Goal: Information Seeking & Learning: Find specific fact

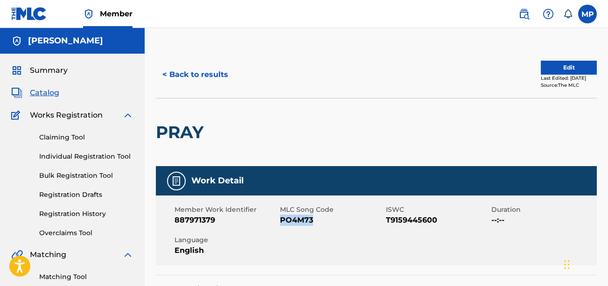
click at [181, 68] on button "< Back to results" at bounding box center [195, 74] width 79 height 23
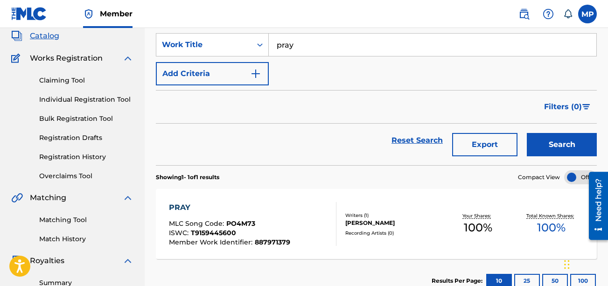
click at [286, 53] on input "pray" at bounding box center [432, 45] width 327 height 22
paste input "REALLY LIKE THAT"
type input "REALLY LIKE THAT"
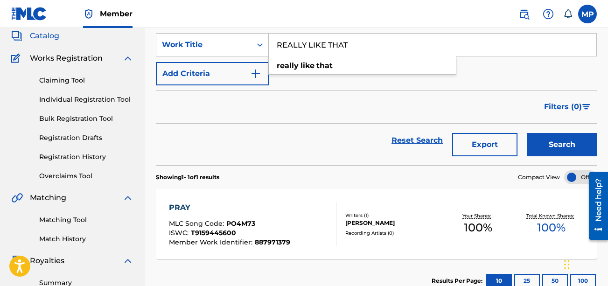
click at [551, 156] on button "Search" at bounding box center [562, 144] width 70 height 23
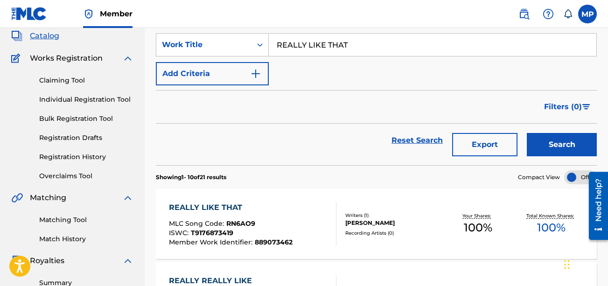
click at [306, 213] on div "REALLY LIKE THAT MLC Song Code : RN6AO9 ISWC : T9176873419 Member Work Identifi…" at bounding box center [252, 224] width 167 height 44
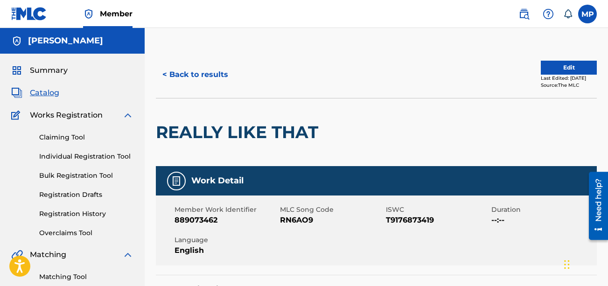
click at [305, 217] on span "RN6AO9" at bounding box center [331, 220] width 103 height 11
copy span "RN6AO9"
click at [191, 69] on button "< Back to results" at bounding box center [195, 74] width 79 height 23
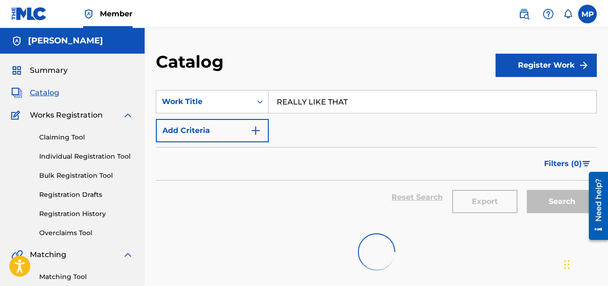
scroll to position [57, 0]
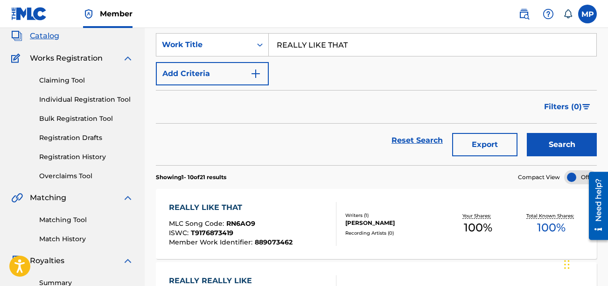
click at [394, 47] on input "REALLY LIKE THAT" at bounding box center [432, 45] width 327 height 22
paste input "MESMERIZED"
type input "MESMERIZED"
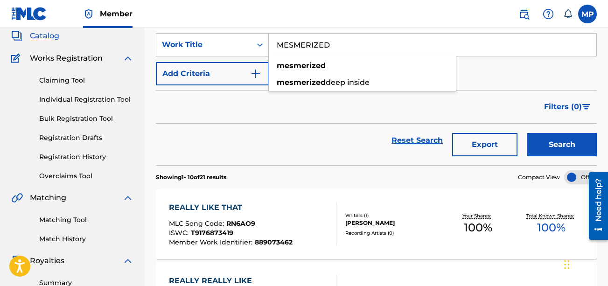
click at [527, 133] on button "Search" at bounding box center [562, 144] width 70 height 23
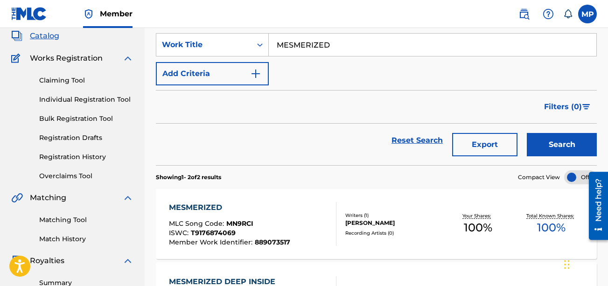
click at [298, 212] on div "MESMERIZED MLC Song Code : MN9RCI ISWC : T9176874069 Member Work Identifier : 8…" at bounding box center [252, 224] width 167 height 44
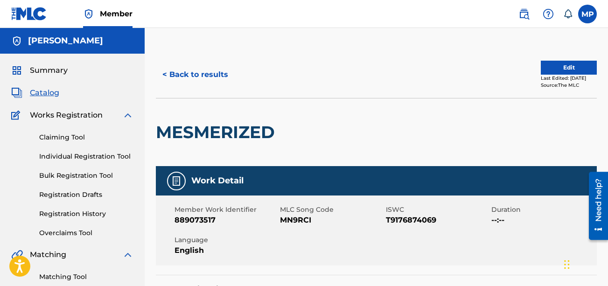
click at [304, 221] on span "MN9RCI" at bounding box center [331, 220] width 103 height 11
copy span "MN9RCI"
click at [212, 76] on button "< Back to results" at bounding box center [195, 74] width 79 height 23
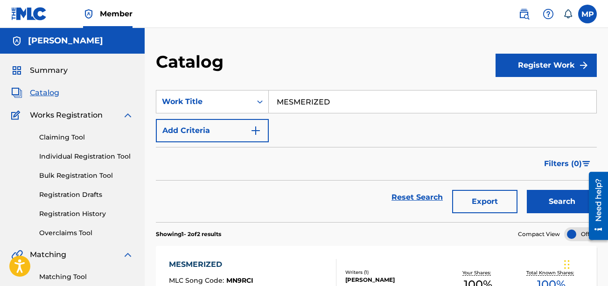
click at [345, 106] on input "MESMERIZED" at bounding box center [432, 101] width 327 height 22
paste input "CRACKER JACK DAT HOE"
type input "CRACKER JACK DAT HOE"
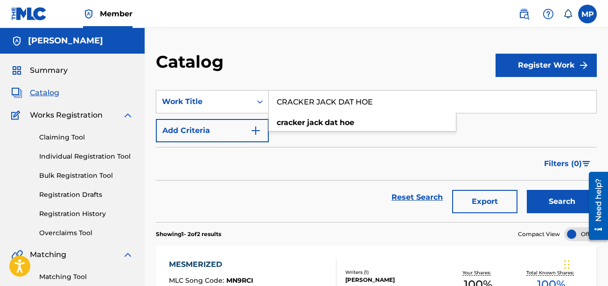
click at [535, 197] on button "Search" at bounding box center [562, 201] width 70 height 23
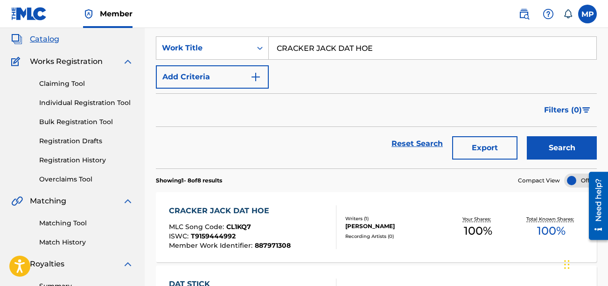
scroll to position [55, 0]
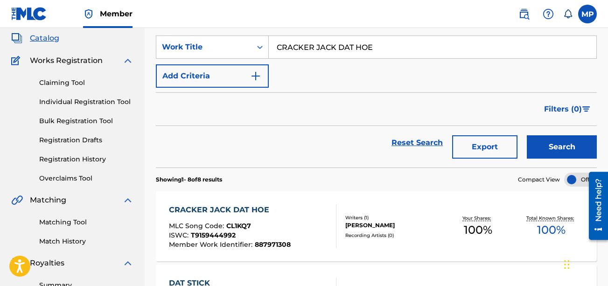
click at [271, 232] on div "ISWC : T9159444992" at bounding box center [230, 236] width 122 height 9
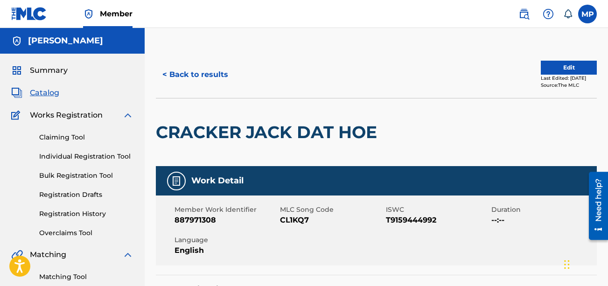
click at [290, 217] on span "CL1KQ7" at bounding box center [331, 220] width 103 height 11
copy span "CL1KQ7"
click at [208, 71] on button "< Back to results" at bounding box center [195, 74] width 79 height 23
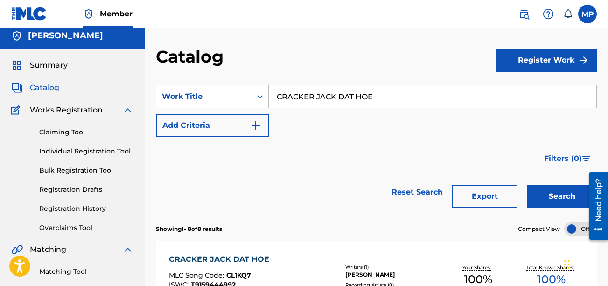
scroll to position [2, 0]
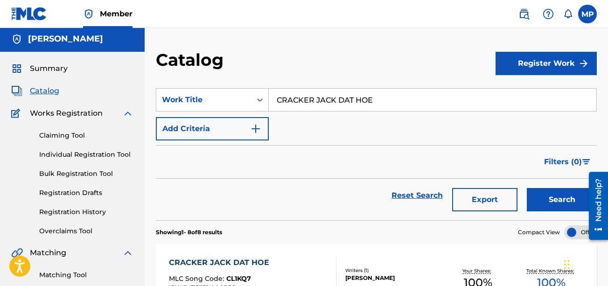
click at [369, 101] on input "CRACKER JACK DAT HOE" at bounding box center [432, 100] width 327 height 22
paste input "[PERSON_NAME] STEAK (FREESTYLE)"
type input "CHEESE STEAK (FREESTYLE)"
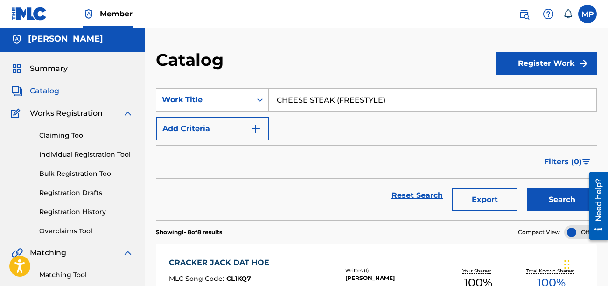
click at [531, 195] on button "Search" at bounding box center [562, 199] width 70 height 23
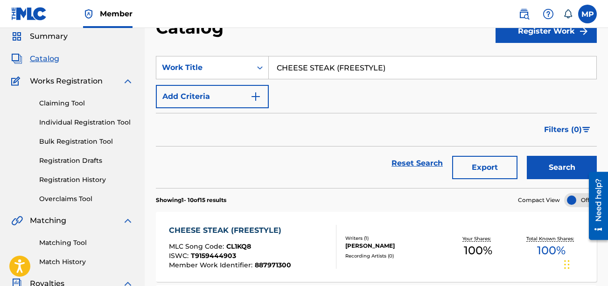
scroll to position [30, 0]
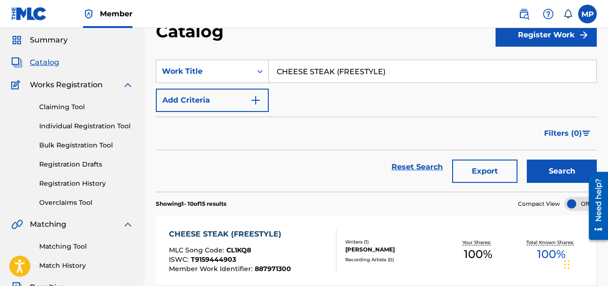
click at [284, 236] on div "CHEESE STEAK (FREESTYLE)" at bounding box center [230, 234] width 122 height 11
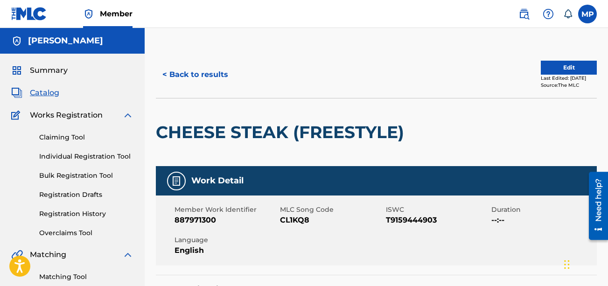
click at [289, 217] on span "CL1KQ8" at bounding box center [331, 220] width 103 height 11
copy span "CL1KQ8"
click at [181, 68] on button "< Back to results" at bounding box center [195, 74] width 79 height 23
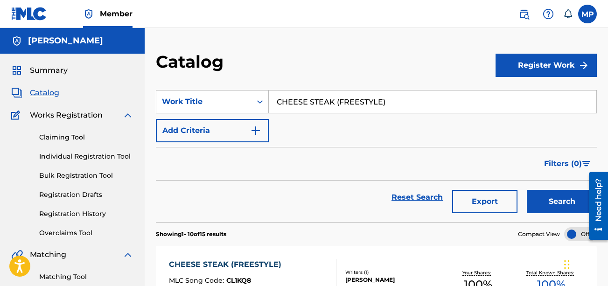
click at [310, 104] on input "CHEESE STEAK (FREESTYLE)" at bounding box center [432, 101] width 327 height 22
paste input "INSANITY"
type input "INSANITY"
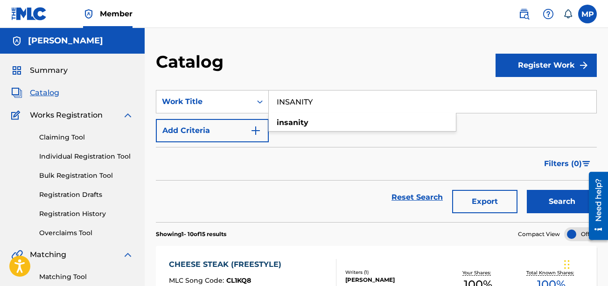
click at [549, 195] on button "Search" at bounding box center [562, 201] width 70 height 23
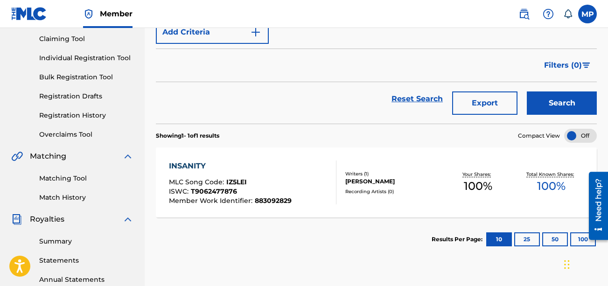
scroll to position [104, 0]
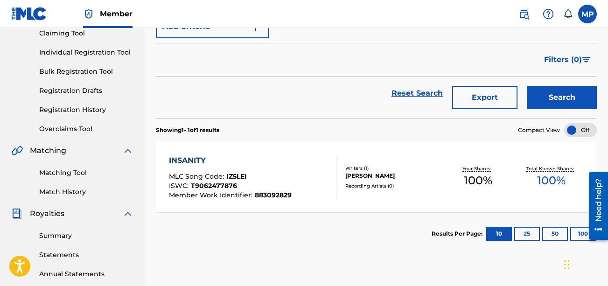
click at [307, 175] on div "INSANITY MLC Song Code : IZ5LEI ISWC : T9062477876 Member Work Identifier : 883…" at bounding box center [252, 177] width 167 height 44
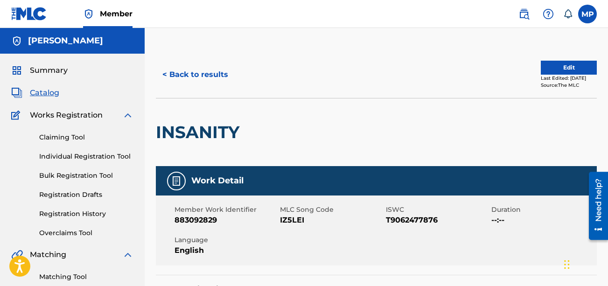
click at [295, 219] on span "IZ5LEI" at bounding box center [331, 220] width 103 height 11
copy span "IZ5LEI"
click at [208, 76] on button "< Back to results" at bounding box center [195, 74] width 79 height 23
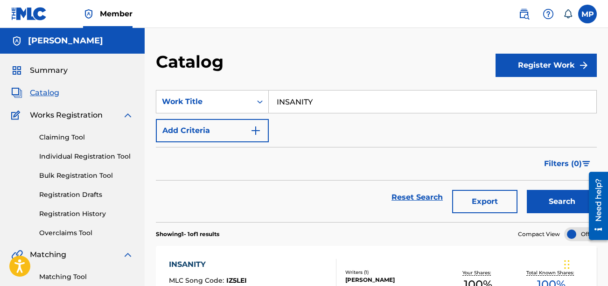
click at [318, 105] on input "INSANITY" at bounding box center [432, 101] width 327 height 22
type input "red lobster"
click at [527, 190] on button "Search" at bounding box center [562, 201] width 70 height 23
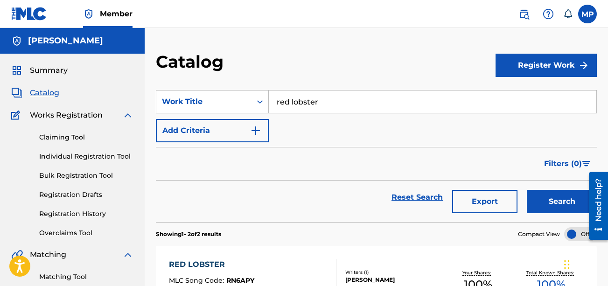
scroll to position [96, 0]
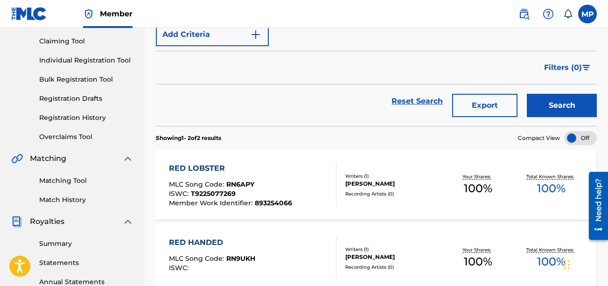
click at [271, 171] on div "RED LOBSTER" at bounding box center [230, 168] width 123 height 11
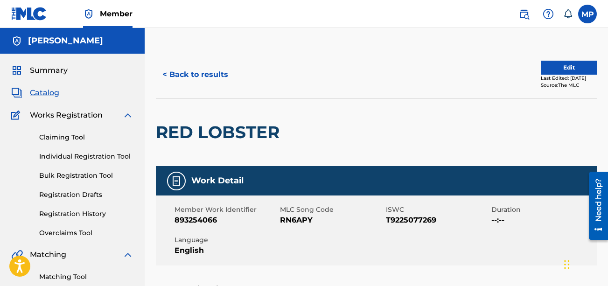
click at [292, 222] on span "RN6APY" at bounding box center [331, 220] width 103 height 11
copy span "RN6APY"
click at [219, 75] on button "< Back to results" at bounding box center [195, 74] width 79 height 23
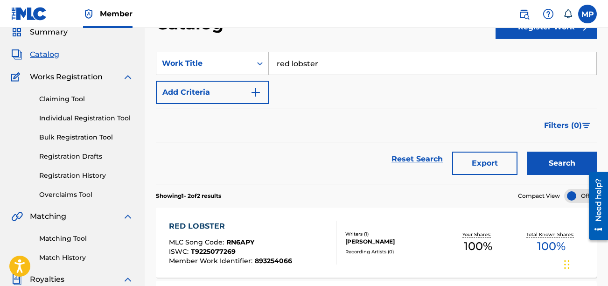
scroll to position [37, 0]
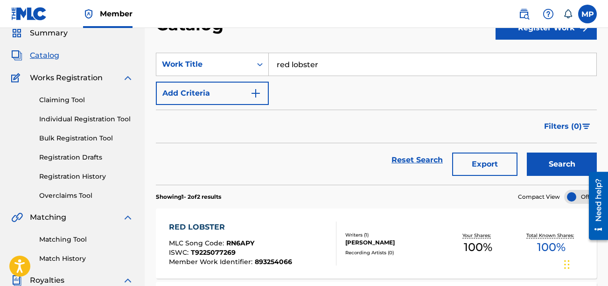
click at [332, 105] on form "SearchWithCriteria397b2b81-59d6-49b2-91df-c671f5a5a961 Work Title red lobster A…" at bounding box center [376, 119] width 441 height 132
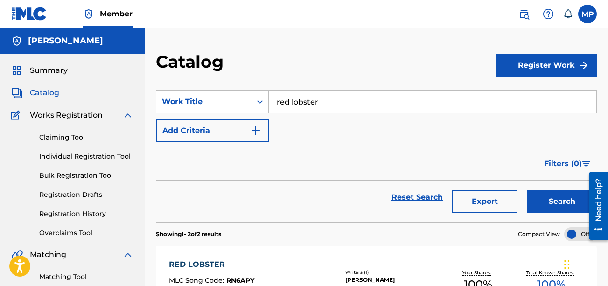
click at [327, 104] on input "red lobster" at bounding box center [432, 101] width 327 height 22
paste input "RN6APY"
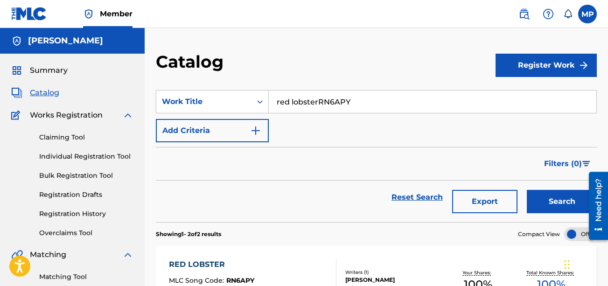
click at [319, 111] on input "red lobsterRN6APY" at bounding box center [432, 101] width 327 height 22
paste input "[PERSON_NAME]"
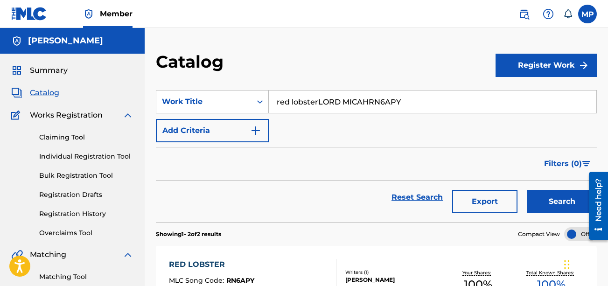
paste input "[PERSON_NAME]"
type input "[PERSON_NAME]"
click at [562, 197] on button "Search" at bounding box center [562, 201] width 70 height 23
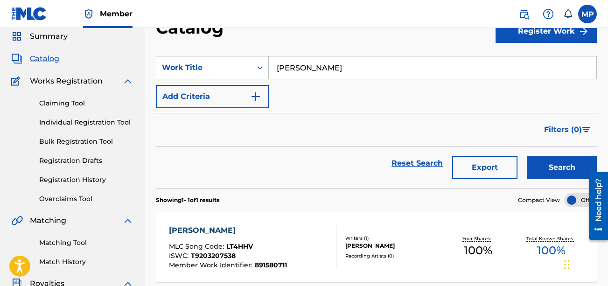
scroll to position [44, 0]
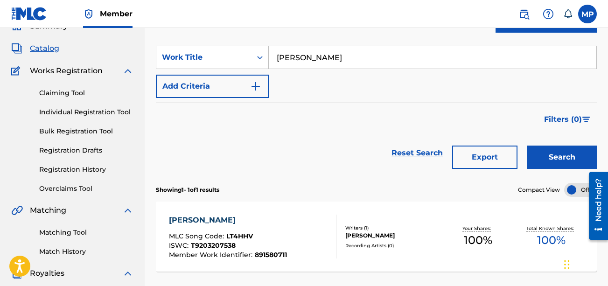
click at [313, 231] on div "[PERSON_NAME] MLC Song Code : LT4HHV ISWC : T9203207538 Member Work Identifier …" at bounding box center [252, 237] width 167 height 44
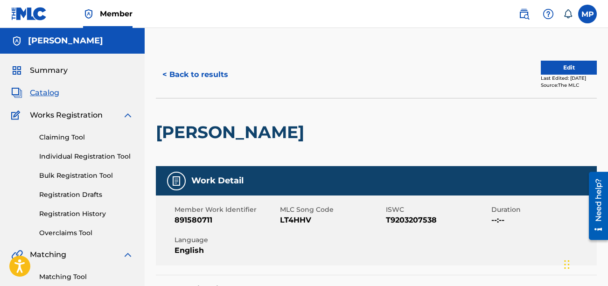
click at [303, 219] on span "LT4HHV" at bounding box center [331, 220] width 103 height 11
copy span "LT4HHV"
click at [189, 67] on button "< Back to results" at bounding box center [195, 74] width 79 height 23
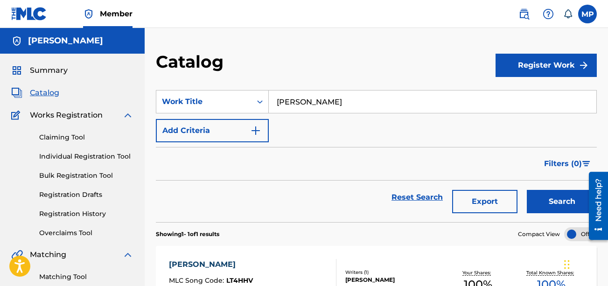
click at [339, 109] on input "[PERSON_NAME]" at bounding box center [432, 101] width 327 height 22
paste input "F TYPE"
type input "F TYPE"
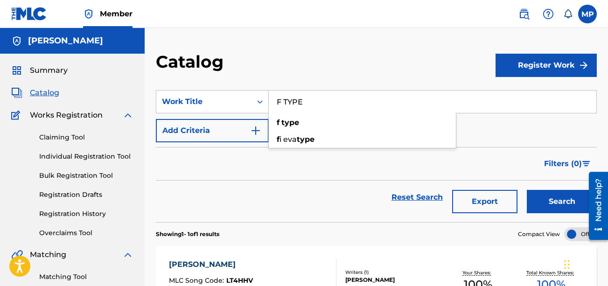
click at [558, 200] on button "Search" at bounding box center [562, 201] width 70 height 23
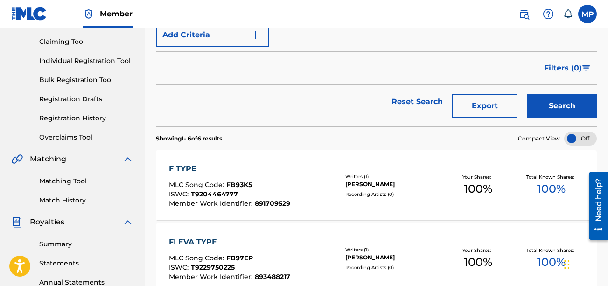
scroll to position [132, 0]
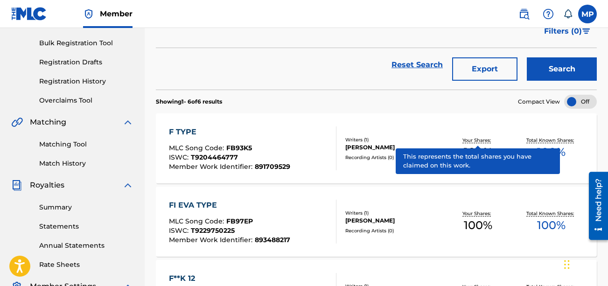
click at [261, 146] on div "MLC Song Code : FB93K5" at bounding box center [229, 149] width 121 height 9
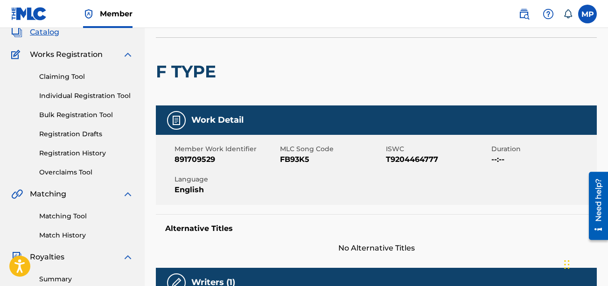
scroll to position [60, 0]
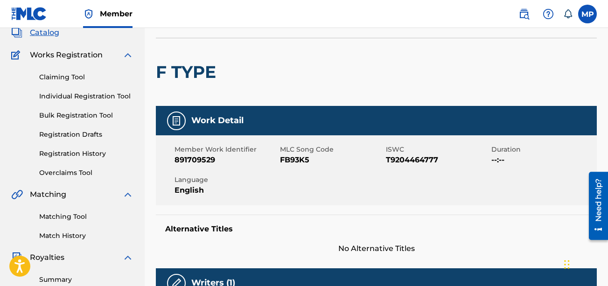
click at [299, 158] on span "FB93K5" at bounding box center [331, 159] width 103 height 11
copy span "FB93K5"
click at [282, 68] on div at bounding box center [271, 72] width 101 height 68
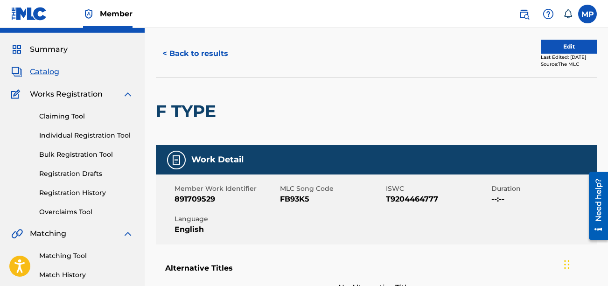
scroll to position [0, 0]
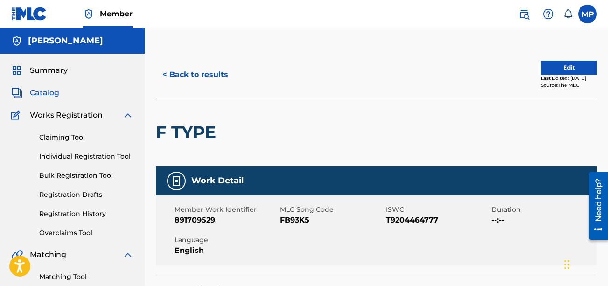
click at [215, 81] on button "< Back to results" at bounding box center [195, 74] width 79 height 23
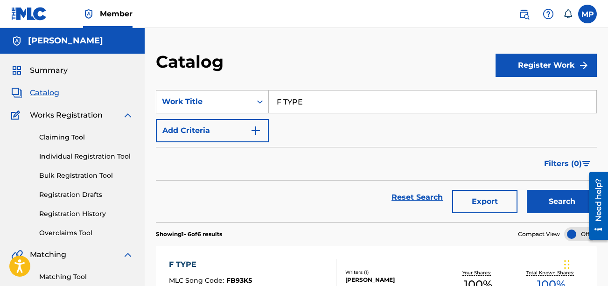
click at [313, 111] on input "F TYPE" at bounding box center [432, 101] width 327 height 22
paste input "DESIGNER DRUGS"
type input "DESIGNER DRUGS"
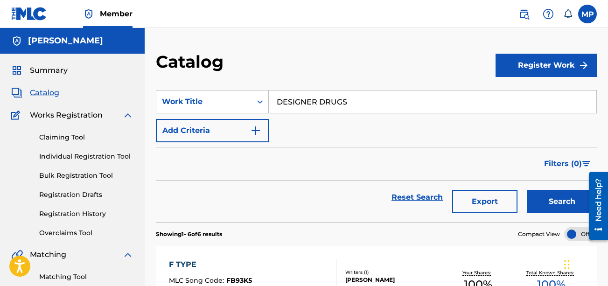
click at [547, 205] on button "Search" at bounding box center [562, 201] width 70 height 23
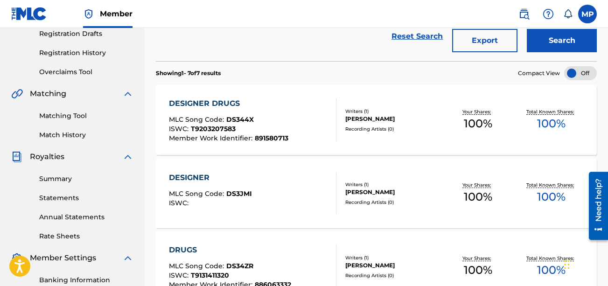
scroll to position [162, 0]
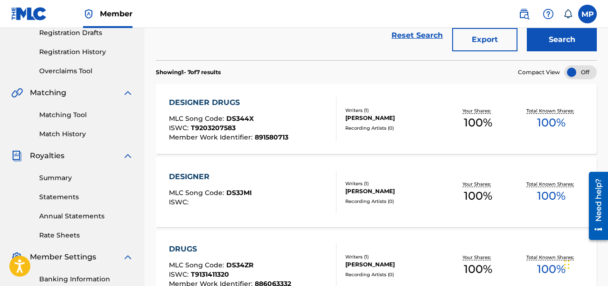
click at [295, 127] on div "DESIGNER DRUGS MLC Song Code : DS344X ISWC : T9203207583 Member Work Identifier…" at bounding box center [252, 119] width 167 height 44
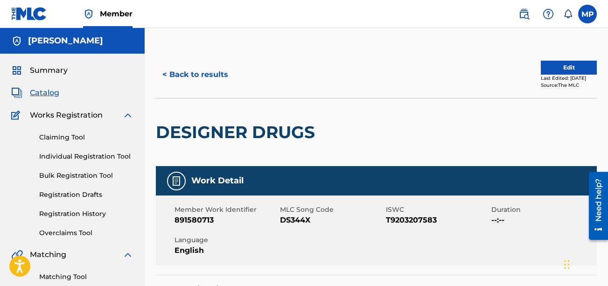
click at [289, 222] on span "DS344X" at bounding box center [331, 220] width 103 height 11
copy span "DS344X"
click at [208, 72] on button "< Back to results" at bounding box center [195, 74] width 79 height 23
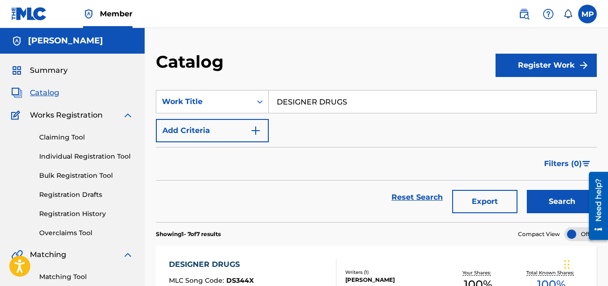
click at [313, 105] on input "DESIGNER DRUGS" at bounding box center [432, 101] width 327 height 22
paste input "SUBJUGATION"
type input "SUBJUGATION"
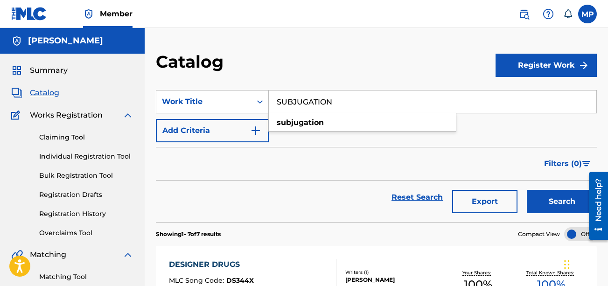
click at [527, 190] on button "Search" at bounding box center [562, 201] width 70 height 23
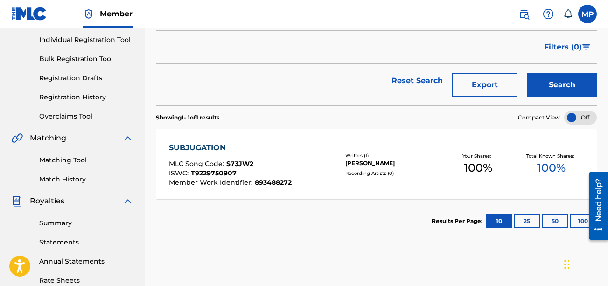
scroll to position [118, 0]
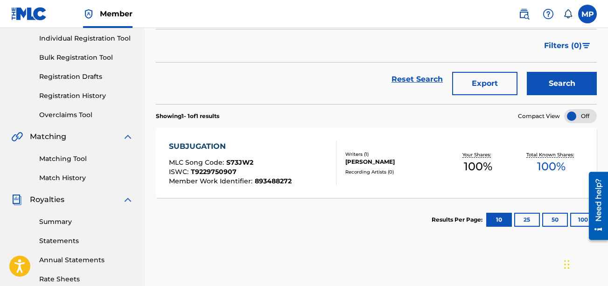
click at [296, 181] on div "SUBJUGATION MLC Song Code : S73JW2 ISWC : T9229750907 Member Work Identifier : …" at bounding box center [252, 163] width 167 height 44
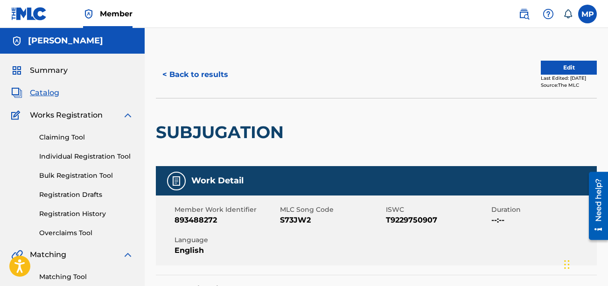
click at [299, 224] on span "S73JW2" at bounding box center [331, 220] width 103 height 11
click at [296, 222] on span "S73JW2" at bounding box center [331, 220] width 103 height 11
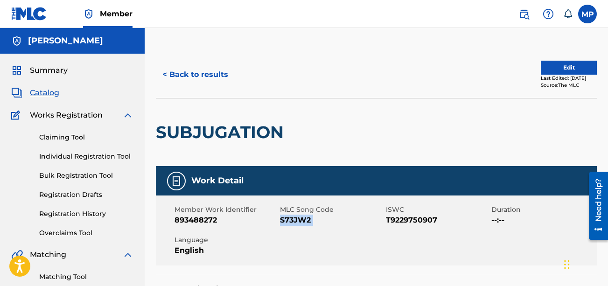
click at [212, 69] on button "< Back to results" at bounding box center [195, 74] width 79 height 23
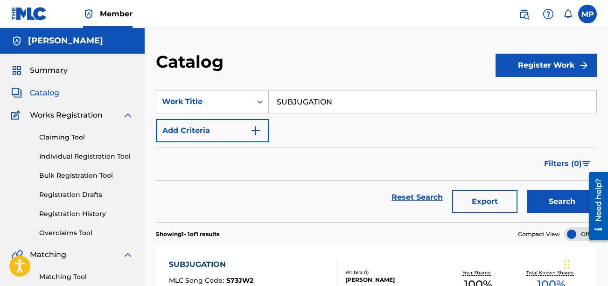
click at [287, 98] on input "SUBJUGATION" at bounding box center [432, 101] width 327 height 22
paste input "OUL DUBSTEP TRAP"
type input "SOUL DUBSTEP TRAP"
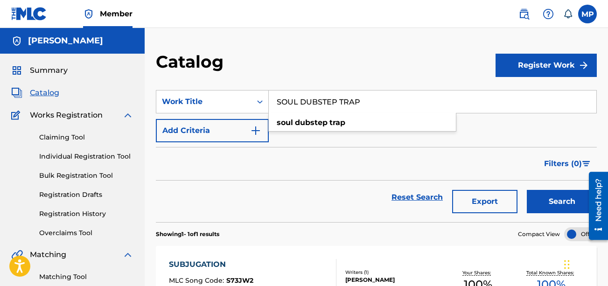
click at [527, 190] on button "Search" at bounding box center [562, 201] width 70 height 23
click at [240, 254] on div "SOUL DUBSTEP TRAP MLC Song Code : S73JXD ISWC : T9204467083 Member Work Identif…" at bounding box center [376, 281] width 441 height 70
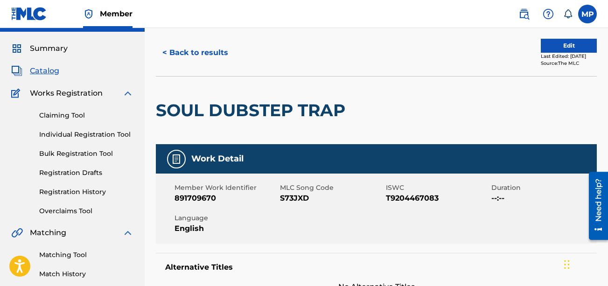
scroll to position [24, 0]
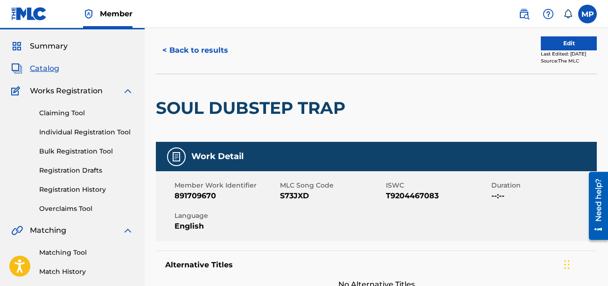
click at [302, 198] on span "S73JXD" at bounding box center [331, 195] width 103 height 11
click at [189, 59] on button "< Back to results" at bounding box center [195, 50] width 79 height 23
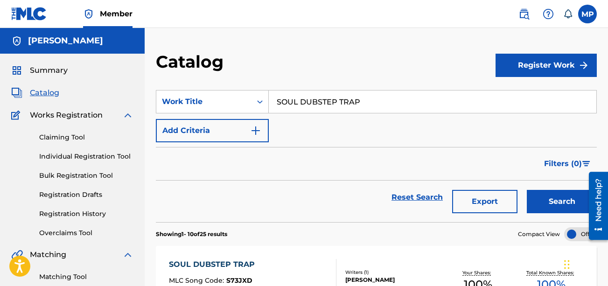
click at [319, 102] on input "SOUL DUBSTEP TRAP" at bounding box center [432, 101] width 327 height 22
paste input "[PERSON_NAME]"
type input "[PERSON_NAME]"
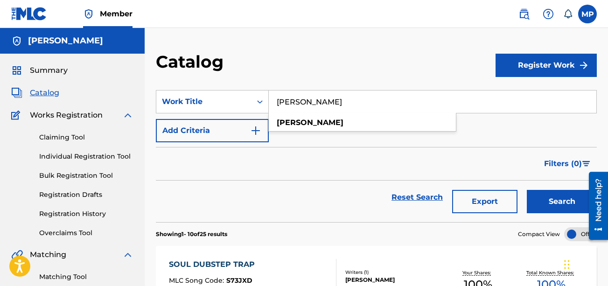
click at [540, 193] on button "Search" at bounding box center [562, 201] width 70 height 23
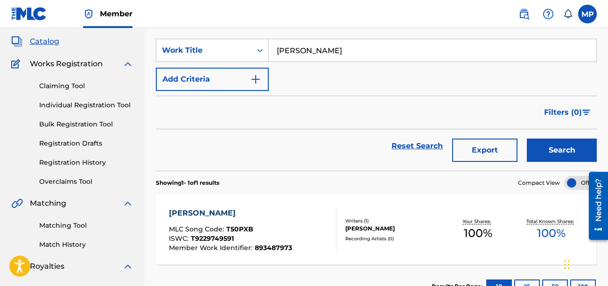
scroll to position [56, 0]
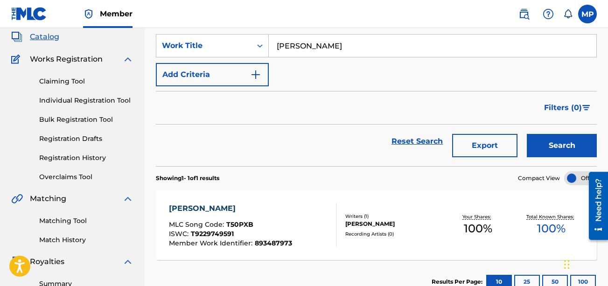
click at [405, 207] on div "[PERSON_NAME] MLC Song Code : T50PXB ISWC : T9229749591 Member Work Identifier …" at bounding box center [376, 225] width 441 height 70
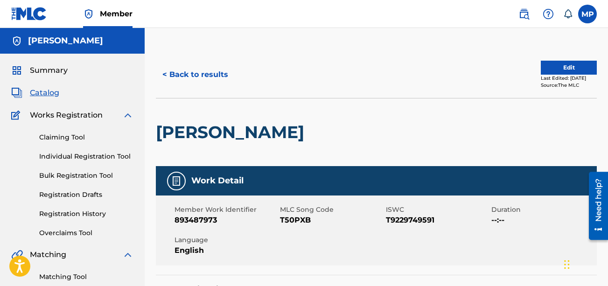
click at [299, 219] on span "T50PXB" at bounding box center [331, 220] width 103 height 11
click at [196, 69] on button "< Back to results" at bounding box center [195, 74] width 79 height 23
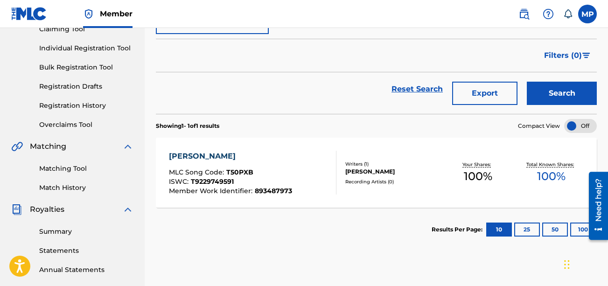
scroll to position [93, 0]
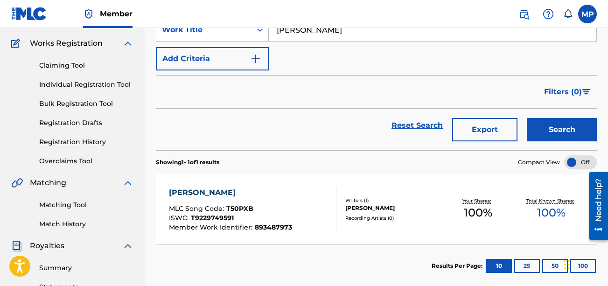
click at [341, 77] on div "Filters ( 0 )" at bounding box center [376, 92] width 441 height 34
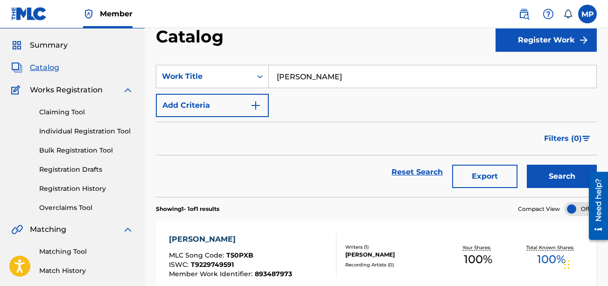
scroll to position [20, 0]
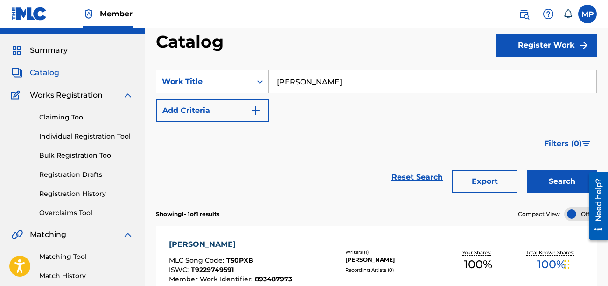
click at [341, 77] on input "[PERSON_NAME]" at bounding box center [432, 81] width 327 height 22
paste input "NOT BASIC"
type input "NOT BASIC"
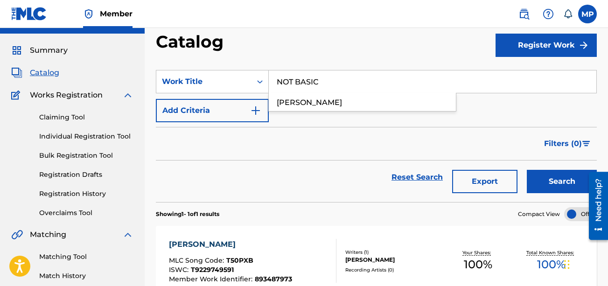
click at [527, 170] on button "Search" at bounding box center [562, 181] width 70 height 23
click at [287, 236] on div "NOT BASIC MLC Song Code : N99S9I ISWC : T9229748269 Member Work Identifier : 89…" at bounding box center [376, 261] width 441 height 70
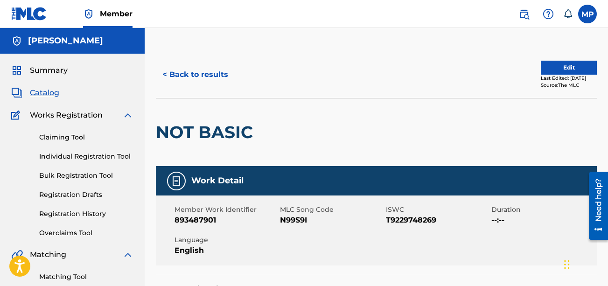
click at [285, 216] on span "N99S9I" at bounding box center [331, 220] width 103 height 11
click at [286, 66] on div "< Back to results" at bounding box center [266, 74] width 221 height 23
click at [221, 73] on button "< Back to results" at bounding box center [195, 74] width 79 height 23
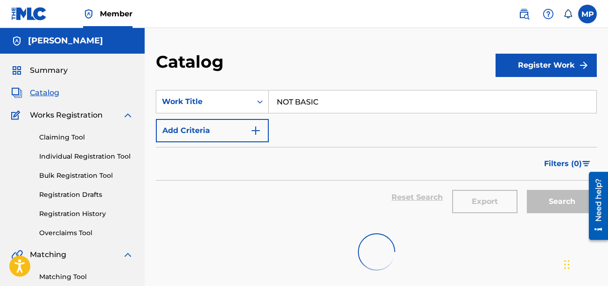
scroll to position [20, 0]
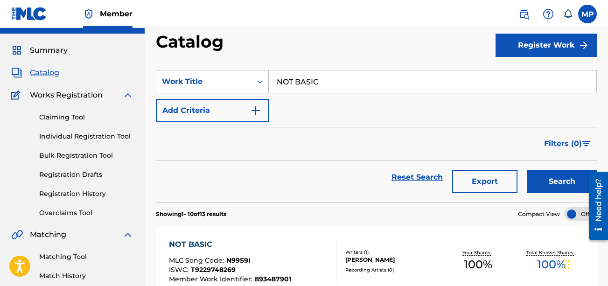
click at [376, 84] on input "NOT BASIC" at bounding box center [432, 81] width 327 height 22
paste input "LOVELY LOVE"
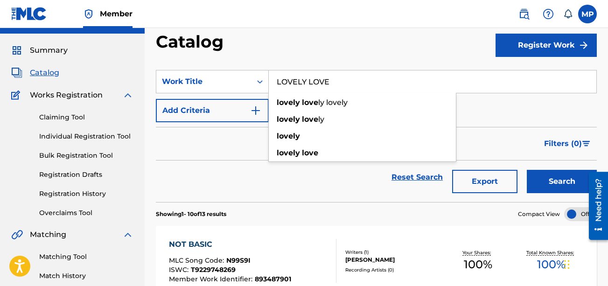
type input "LOVELY LOVE"
click at [527, 170] on button "Search" at bounding box center [562, 181] width 70 height 23
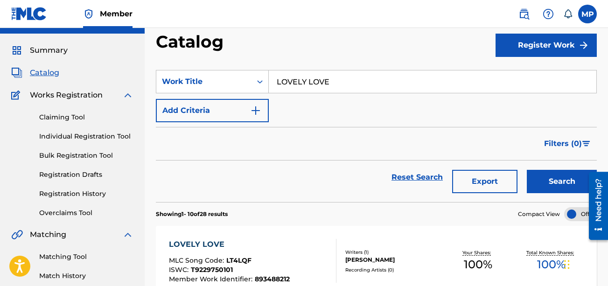
click at [283, 240] on div "LOVELY LOVE" at bounding box center [229, 244] width 121 height 11
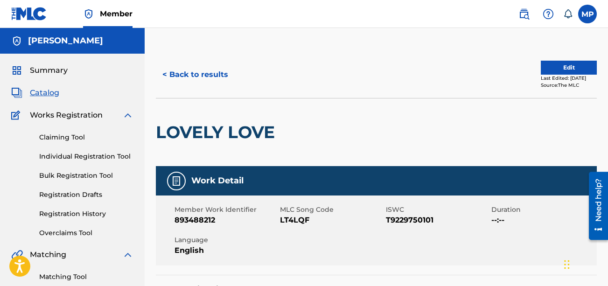
click at [300, 220] on span "LT4LQF" at bounding box center [331, 220] width 103 height 11
click at [186, 69] on button "< Back to results" at bounding box center [195, 74] width 79 height 23
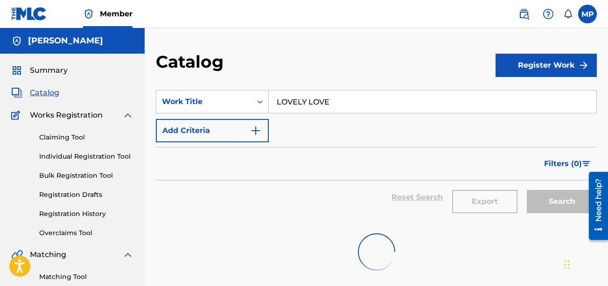
scroll to position [20, 0]
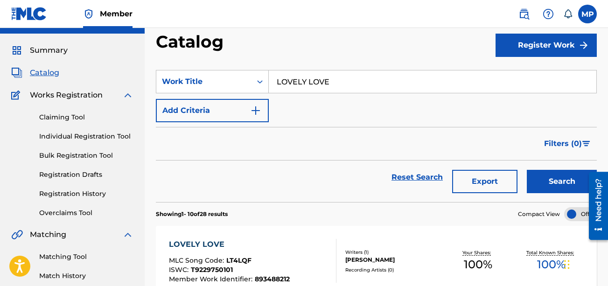
click at [307, 81] on input "LOVELY LOVE" at bounding box center [432, 81] width 327 height 22
paste input "MOVING ON AFTER DEATH"
paste input "Search Form"
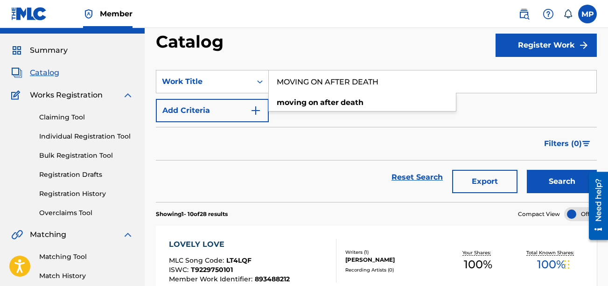
type input "MOVING ON AFTER DEATH"
click at [527, 170] on button "Search" at bounding box center [562, 181] width 70 height 23
click at [327, 252] on div "MOVING ON AFTER DEATH MLC Song Code : MN9YFG ISWC : T9203210359 Member Work Ide…" at bounding box center [252, 261] width 167 height 44
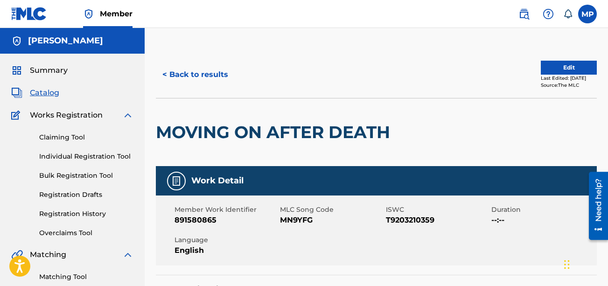
click at [302, 221] on span "MN9YFG" at bounding box center [331, 220] width 103 height 11
click at [222, 74] on button "< Back to results" at bounding box center [195, 74] width 79 height 23
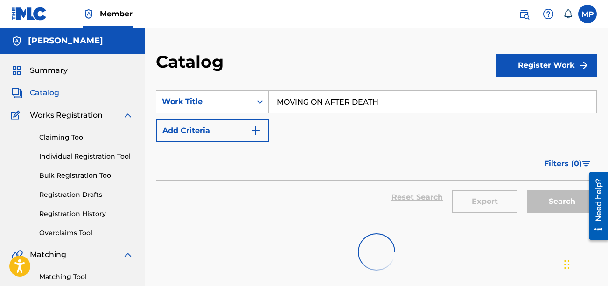
scroll to position [20, 0]
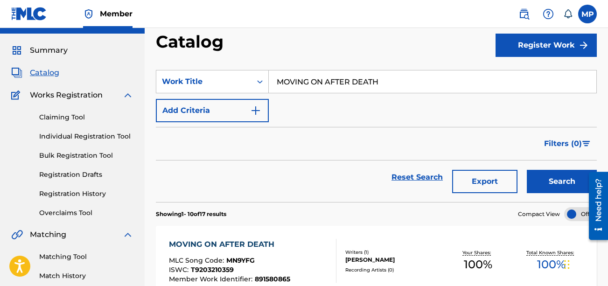
click at [307, 86] on input "MOVING ON AFTER DEATH" at bounding box center [432, 81] width 327 height 22
paste input "DODGE THE LAW"
type input "DODGE THE LAW"
click at [527, 170] on button "Search" at bounding box center [562, 181] width 70 height 23
click at [353, 256] on div "[PERSON_NAME]" at bounding box center [393, 260] width 96 height 8
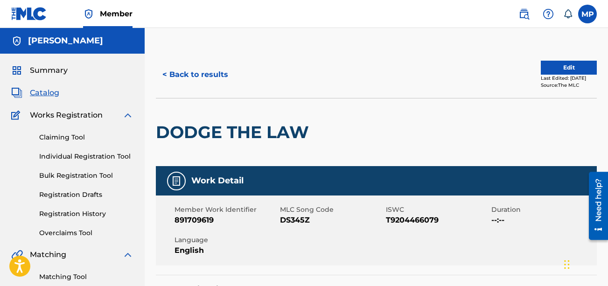
click at [292, 222] on span "DS345Z" at bounding box center [331, 220] width 103 height 11
click at [220, 70] on button "< Back to results" at bounding box center [195, 74] width 79 height 23
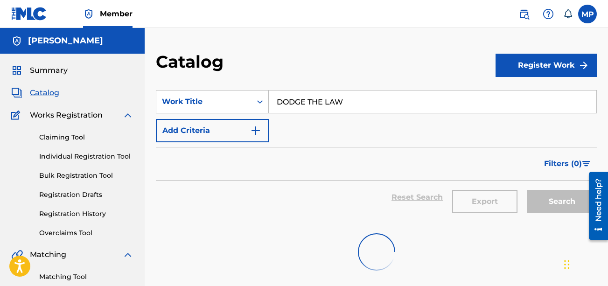
scroll to position [20, 0]
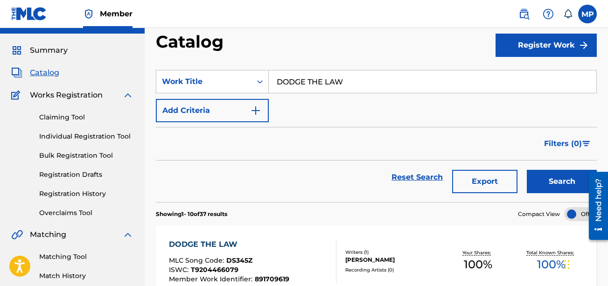
click at [328, 78] on input "DODGE THE LAW" at bounding box center [432, 81] width 327 height 22
paste input "EEP INSIDE"
type input "DEEP INSIDE"
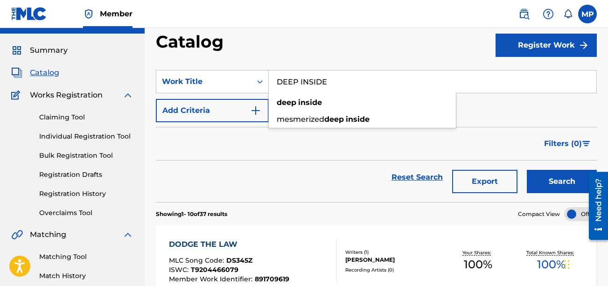
click at [527, 170] on button "Search" at bounding box center [562, 181] width 70 height 23
click at [324, 121] on div "SearchWithCriteria397b2b81-59d6-49b2-91df-c671f5a5a961 Work Title DEEP INSIDE A…" at bounding box center [376, 96] width 441 height 52
click at [313, 241] on div "DEEP INSIDE MLC Song Code : DS346H ISWC : T9204465123 Member Work Identifier : …" at bounding box center [252, 261] width 167 height 44
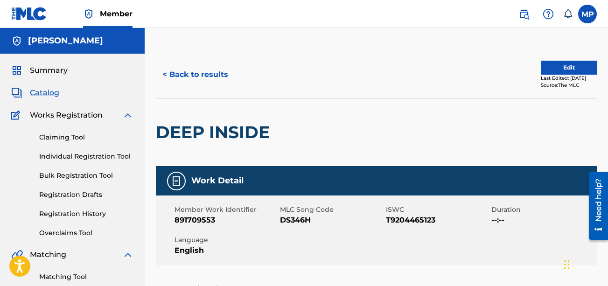
click at [300, 219] on span "DS346H" at bounding box center [331, 220] width 103 height 11
click at [200, 72] on button "< Back to results" at bounding box center [195, 74] width 79 height 23
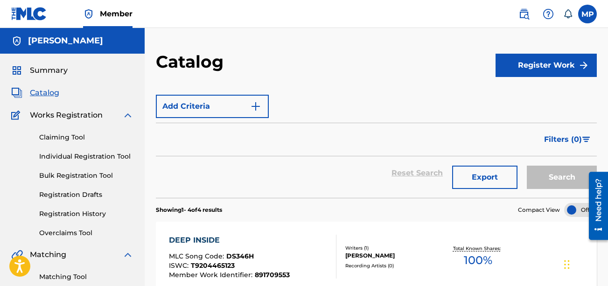
scroll to position [20, 0]
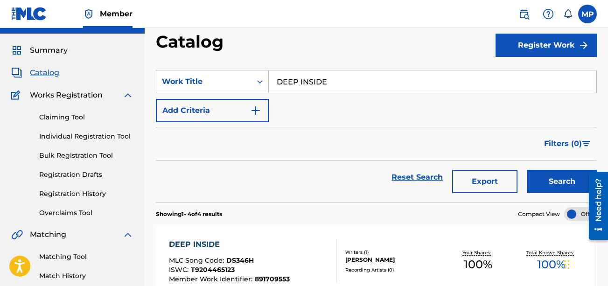
click at [436, 87] on input "DEEP INSIDE" at bounding box center [432, 81] width 327 height 22
paste input "MASTER KILIMANJARO"
type input "MASTER KILIMANJARO"
click at [527, 170] on button "Search" at bounding box center [562, 181] width 70 height 23
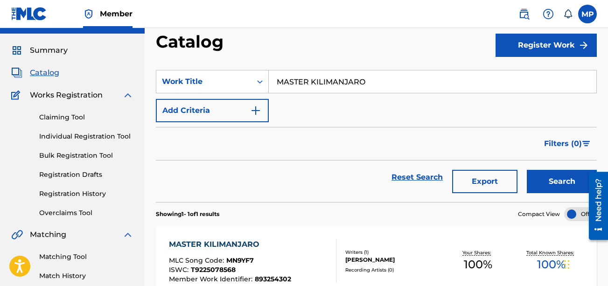
click at [318, 244] on div "MASTER [PERSON_NAME] MLC Song Code : MN9YF7 ISWC : T9225078568 Member Work Iden…" at bounding box center [252, 261] width 167 height 44
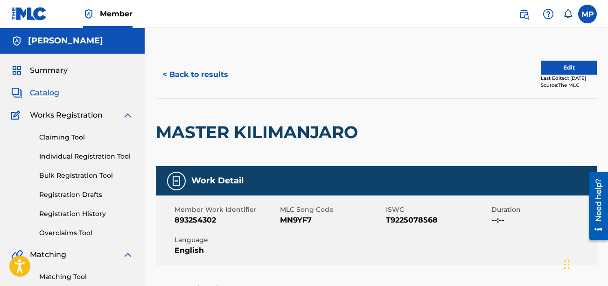
click at [302, 222] on span "MN9YF7" at bounding box center [331, 220] width 103 height 11
click at [201, 66] on button "< Back to results" at bounding box center [195, 74] width 79 height 23
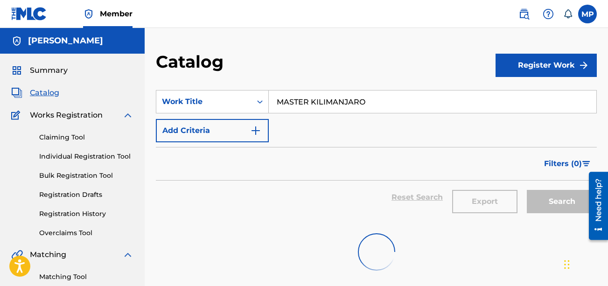
scroll to position [20, 0]
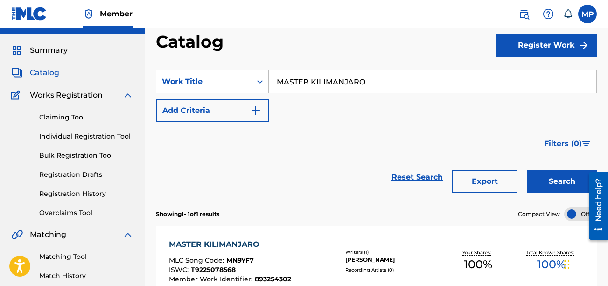
click at [301, 85] on input "MASTER KILIMANJARO" at bounding box center [432, 81] width 327 height 22
paste input "DUBSTEP RAP"
type input "DUBSTEP RAP"
click at [527, 170] on button "Search" at bounding box center [562, 181] width 70 height 23
click at [357, 238] on div "DUBSTEP RAP MLC Song Code : DS3463 ISWC : T9203209556 Member Work Identifier : …" at bounding box center [376, 261] width 441 height 70
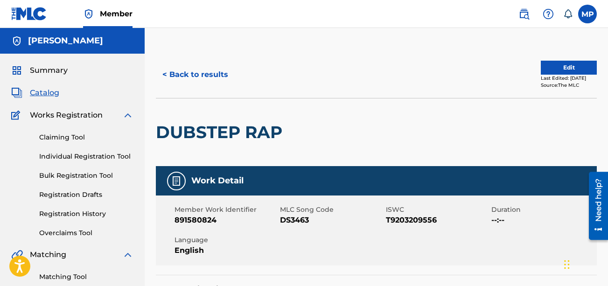
click at [291, 220] on span "DS3463" at bounding box center [331, 220] width 103 height 11
click at [181, 72] on button "< Back to results" at bounding box center [195, 74] width 79 height 23
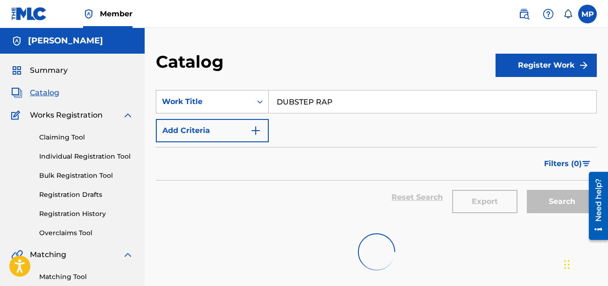
scroll to position [20, 0]
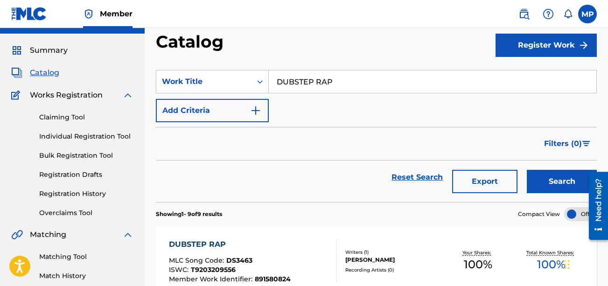
click at [335, 84] on input "DUBSTEP RAP" at bounding box center [432, 81] width 327 height 22
paste input "SILLY RABBIT'S"
type input "SILLY RABBIT'S"
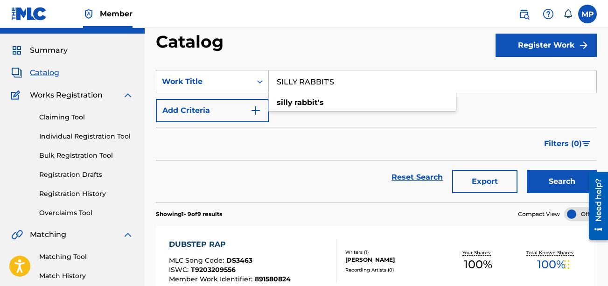
click at [549, 195] on div "Reset Search Export Search" at bounding box center [376, 181] width 441 height 42
click at [546, 185] on button "Search" at bounding box center [562, 181] width 70 height 23
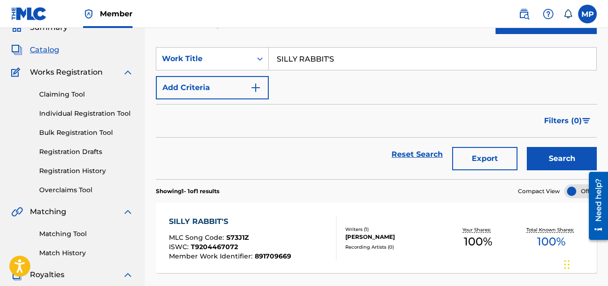
scroll to position [45, 0]
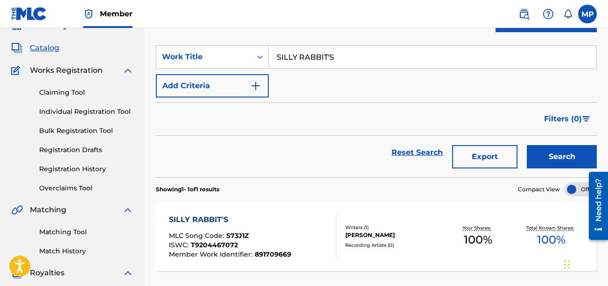
click at [296, 241] on div "SILLY RABBIT'S MLC Song Code : S73J1Z ISWC : T9204467072 Member Work Identifier…" at bounding box center [252, 236] width 167 height 44
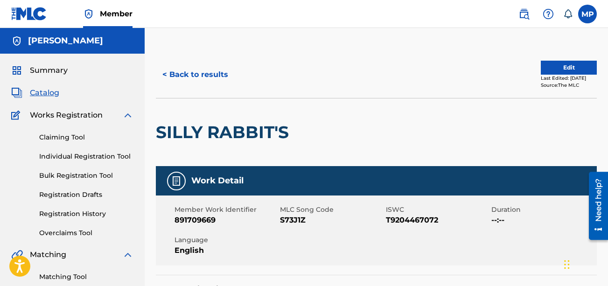
scroll to position [4, 0]
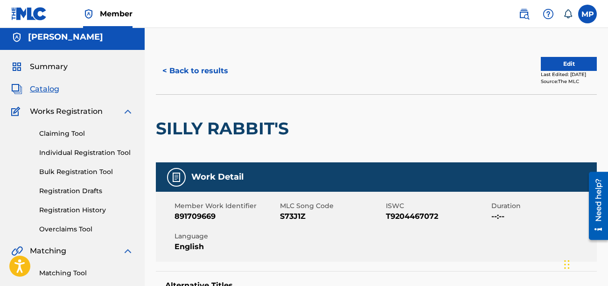
click at [293, 215] on span "S73J1Z" at bounding box center [331, 216] width 103 height 11
click at [177, 69] on button "< Back to results" at bounding box center [195, 70] width 79 height 23
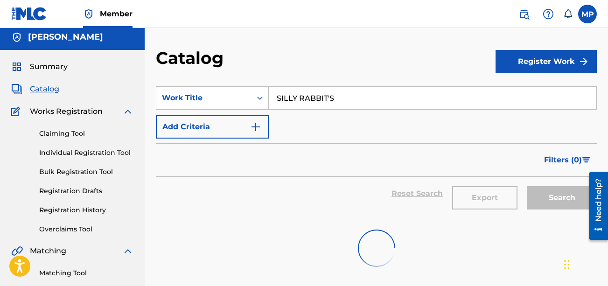
scroll to position [45, 0]
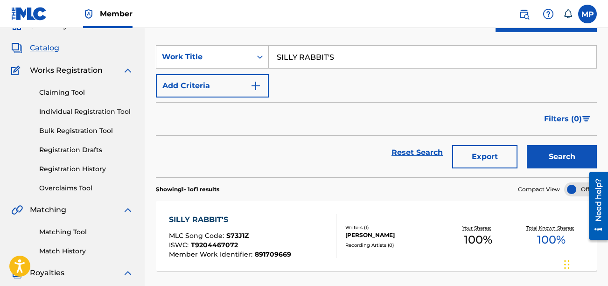
click at [332, 64] on input "SILLY RABBIT'S" at bounding box center [432, 57] width 327 height 22
paste input "WHACHAMACALL ME"
click at [527, 145] on button "Search" at bounding box center [562, 156] width 70 height 23
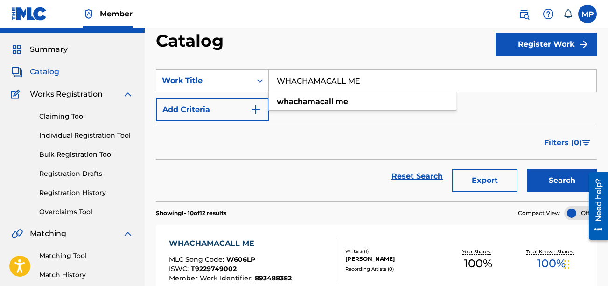
scroll to position [19, 0]
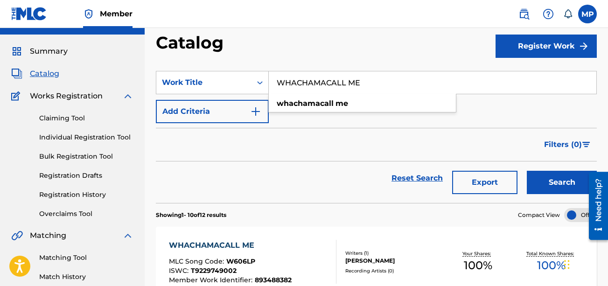
click at [292, 81] on input "WHACHAMACALL ME" at bounding box center [432, 82] width 327 height 22
paste input "TRUTH BE TOLD"
type input "TRUTH BE TOLD"
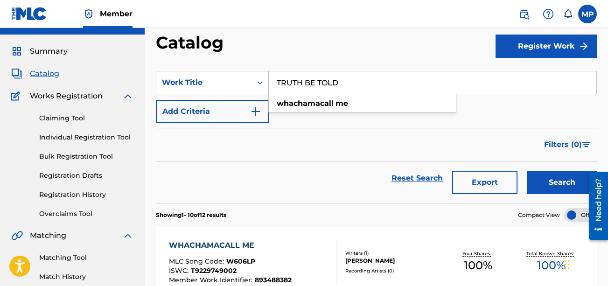
click at [527, 171] on button "Search" at bounding box center [562, 182] width 70 height 23
click at [278, 238] on div "TRUTH BE TOLD MLC Song Code : T50P0V ISWC : T9229747299 Member Work Identifier …" at bounding box center [376, 262] width 441 height 70
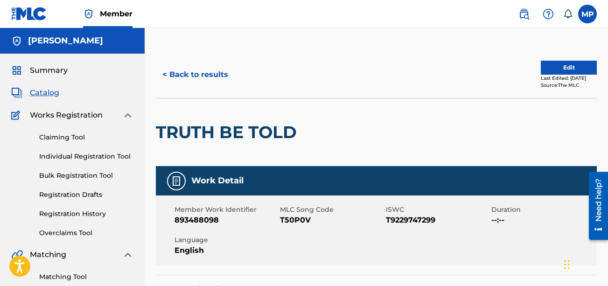
click at [287, 218] on span "T50P0V" at bounding box center [331, 220] width 103 height 11
click at [213, 80] on button "< Back to results" at bounding box center [195, 74] width 79 height 23
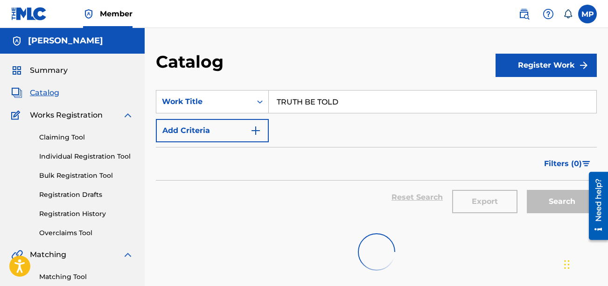
scroll to position [19, 0]
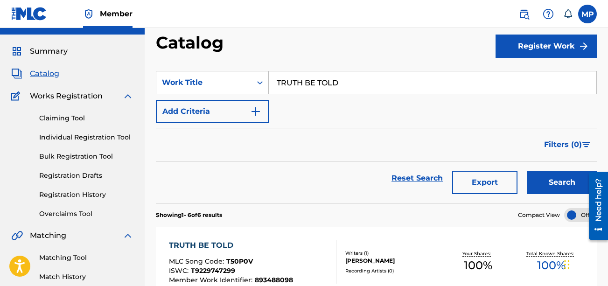
click at [365, 79] on input "TRUTH BE TOLD" at bounding box center [432, 82] width 327 height 22
paste input "SHOUTING"
type input "SHOUTING"
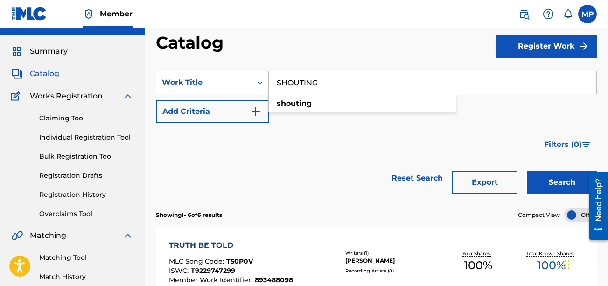
click at [527, 171] on button "Search" at bounding box center [562, 182] width 70 height 23
click at [242, 177] on div "Reset Search Export Search" at bounding box center [376, 178] width 441 height 34
click at [307, 238] on div "SHOUTING MLC Song Code : S73J2E ISWC : T9229748623 Member Work Identifier : 893…" at bounding box center [376, 262] width 441 height 70
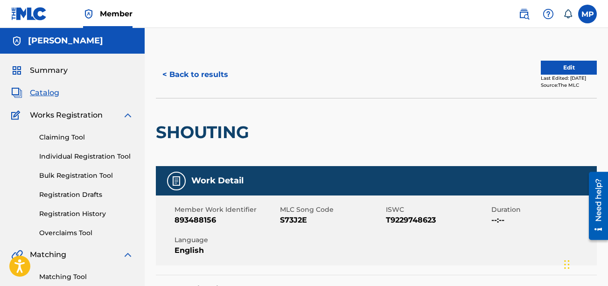
click at [294, 221] on span "S73J2E" at bounding box center [331, 220] width 103 height 11
click at [200, 82] on button "< Back to results" at bounding box center [195, 74] width 79 height 23
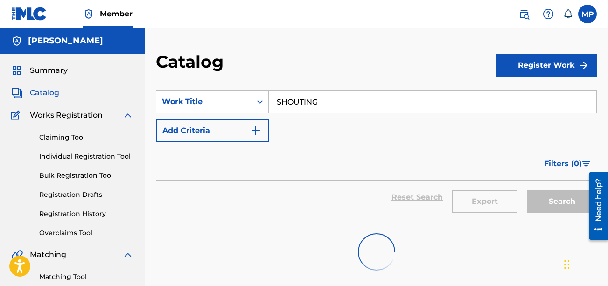
scroll to position [19, 0]
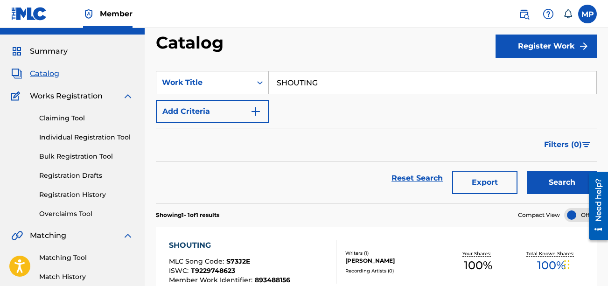
click at [304, 81] on input "SHOUTING" at bounding box center [432, 82] width 327 height 22
paste input "WAS LIKE DIS"
type input "WAS LIKE DIS"
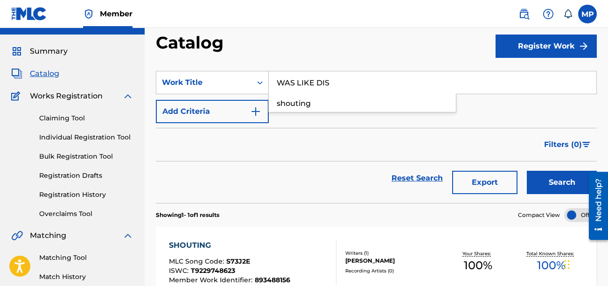
click at [527, 171] on button "Search" at bounding box center [562, 182] width 70 height 23
click at [215, 245] on div "WAS LIKE DIS" at bounding box center [230, 245] width 123 height 11
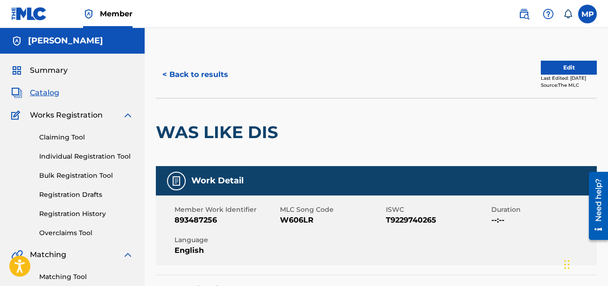
click at [290, 218] on span "W606LR" at bounding box center [331, 220] width 103 height 11
click at [183, 66] on button "< Back to results" at bounding box center [195, 74] width 79 height 23
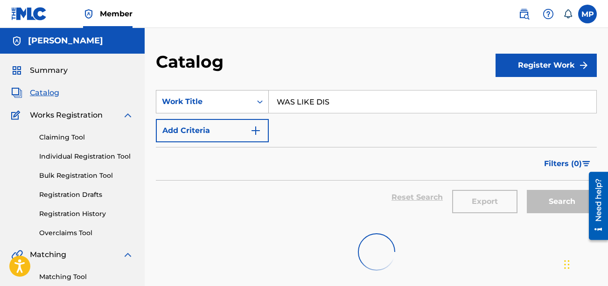
scroll to position [19, 0]
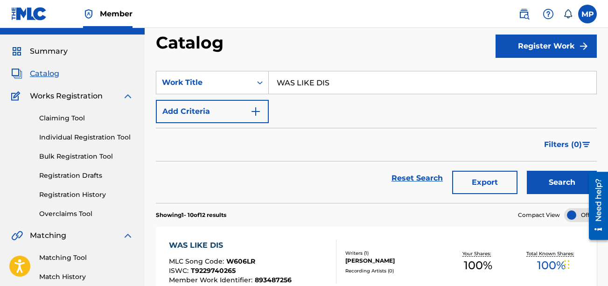
click at [301, 83] on input "WAS LIKE DIS" at bounding box center [432, 82] width 327 height 22
paste input "TIGHTNES"
type input "TIGHTNESS"
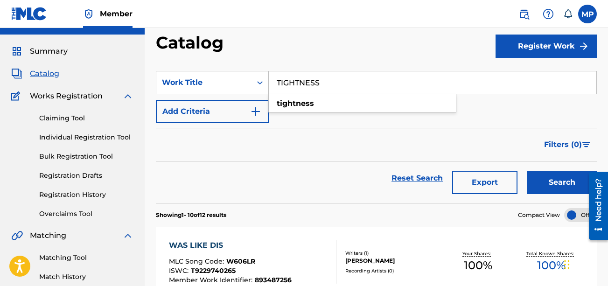
click at [527, 171] on button "Search" at bounding box center [562, 182] width 70 height 23
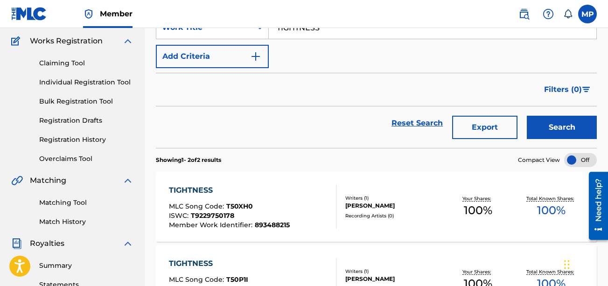
scroll to position [76, 0]
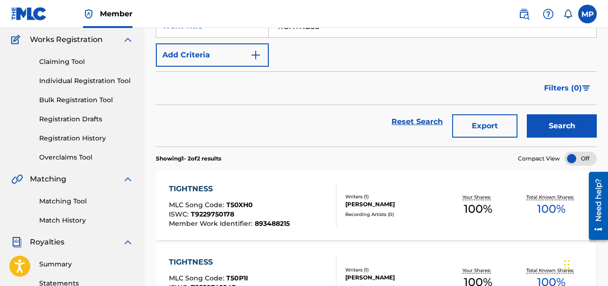
click at [251, 209] on div "MLC Song Code : T50XH0" at bounding box center [229, 206] width 121 height 9
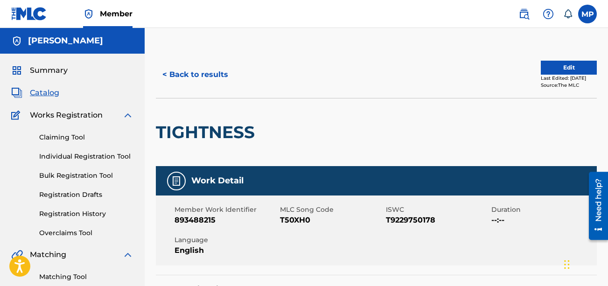
click at [288, 218] on span "T50XH0" at bounding box center [331, 220] width 103 height 11
click at [228, 76] on button "< Back to results" at bounding box center [195, 74] width 79 height 23
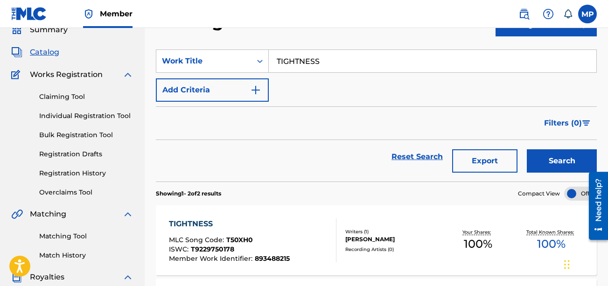
scroll to position [38, 0]
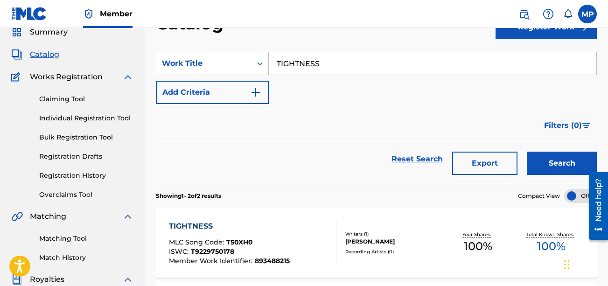
click at [345, 62] on input "TIGHTNESS" at bounding box center [432, 63] width 327 height 22
paste input "MOONWALKING"
type input "MOONWALKING"
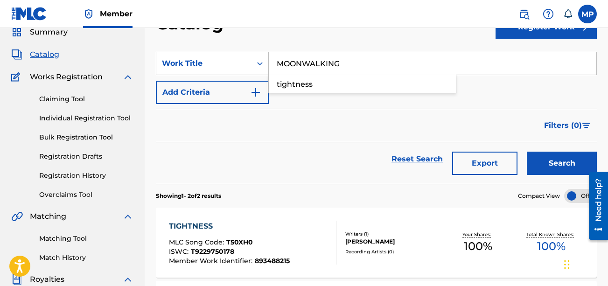
click at [527, 152] on button "Search" at bounding box center [562, 163] width 70 height 23
click at [284, 245] on div "MLC Song Code : MN9YGP" at bounding box center [230, 243] width 122 height 9
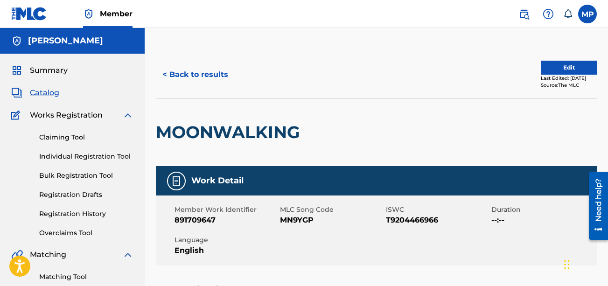
click at [302, 219] on span "MN9YGP" at bounding box center [331, 220] width 103 height 11
click at [209, 73] on button "< Back to results" at bounding box center [195, 74] width 79 height 23
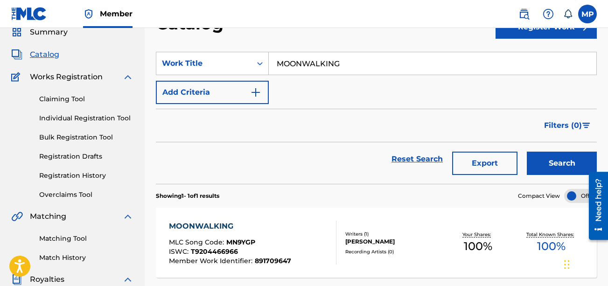
click at [309, 68] on input "MOONWALKING" at bounding box center [432, 63] width 327 height 22
paste input "LIL B"
type input "LIL B"
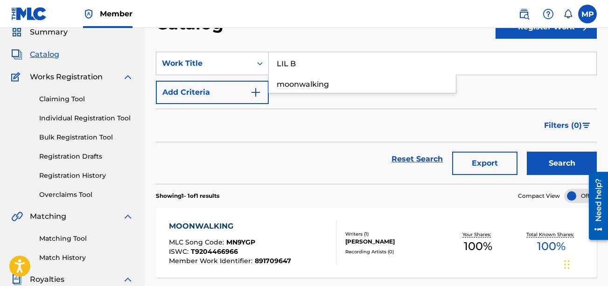
click at [527, 152] on button "Search" at bounding box center [562, 163] width 70 height 23
click at [308, 240] on div "LIL B MLC Song Code : LT4LSR ISWC : T9203208633 Member Work Identifier : 891580…" at bounding box center [252, 243] width 167 height 44
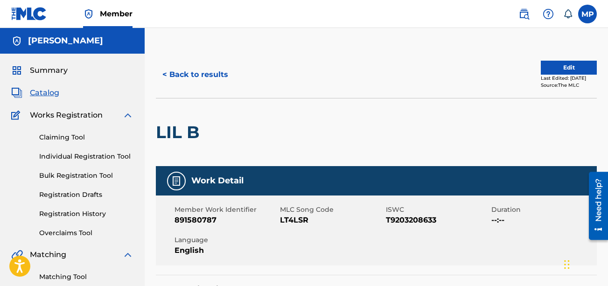
click at [299, 219] on span "LT4LSR" at bounding box center [331, 220] width 103 height 11
click at [214, 74] on button "< Back to results" at bounding box center [195, 74] width 79 height 23
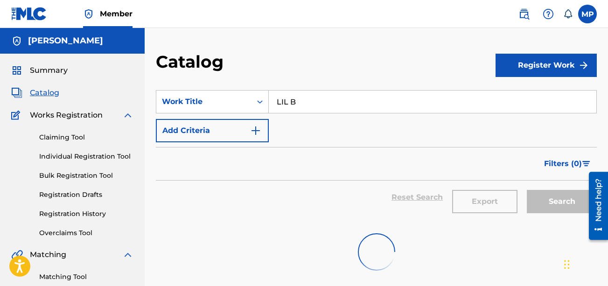
scroll to position [38, 0]
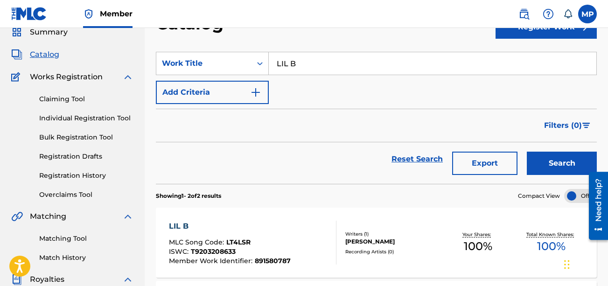
click at [347, 64] on input "LIL B" at bounding box center [432, 63] width 327 height 22
paste input "[PERSON_NAME]"
type input "[PERSON_NAME]"
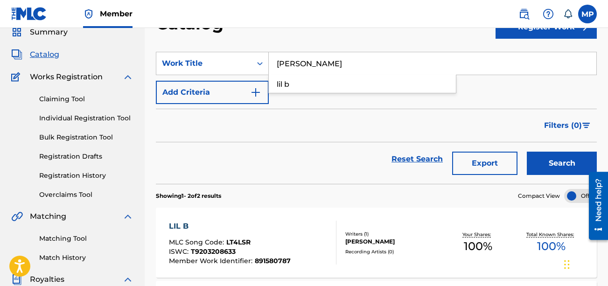
click at [527, 152] on button "Search" at bounding box center [562, 163] width 70 height 23
click at [263, 230] on div "[PERSON_NAME]" at bounding box center [229, 226] width 121 height 11
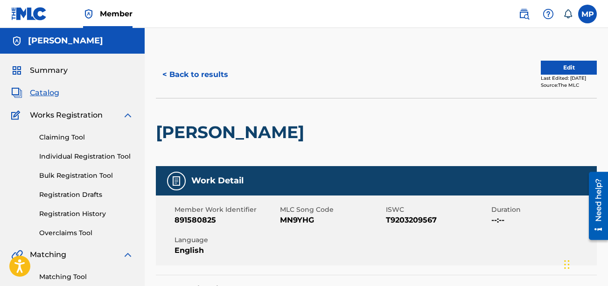
click at [293, 220] on span "MN9YHG" at bounding box center [331, 220] width 103 height 11
click at [222, 75] on button "< Back to results" at bounding box center [195, 74] width 79 height 23
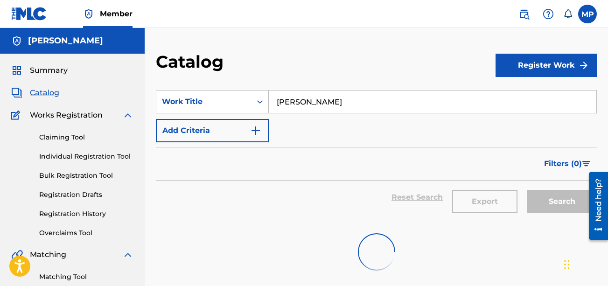
scroll to position [38, 0]
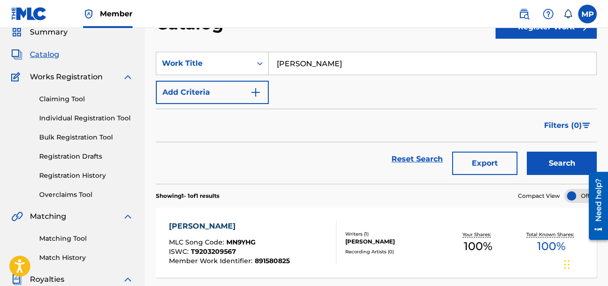
click at [324, 67] on input "[PERSON_NAME]" at bounding box center [432, 63] width 327 height 22
paste input "SWAGGED OUT"
type input "SWAGGED OUT"
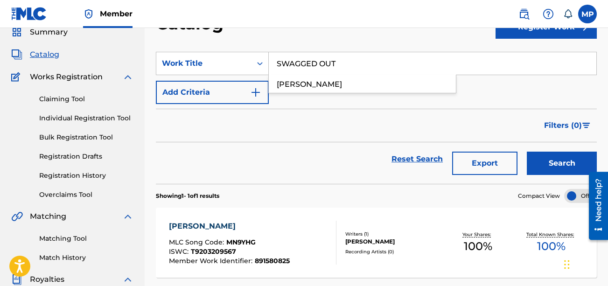
click at [527, 152] on button "Search" at bounding box center [562, 163] width 70 height 23
click at [275, 223] on div "SWAGGED OUT" at bounding box center [230, 226] width 123 height 11
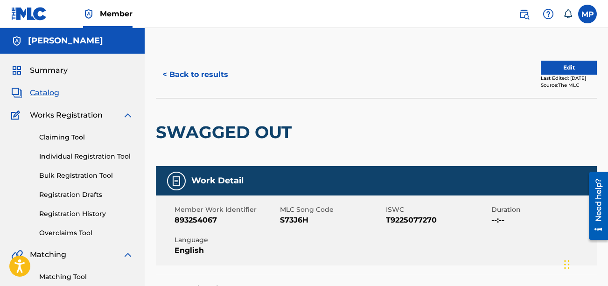
click at [304, 222] on span "S73J6H" at bounding box center [331, 220] width 103 height 11
click at [218, 74] on button "< Back to results" at bounding box center [195, 74] width 79 height 23
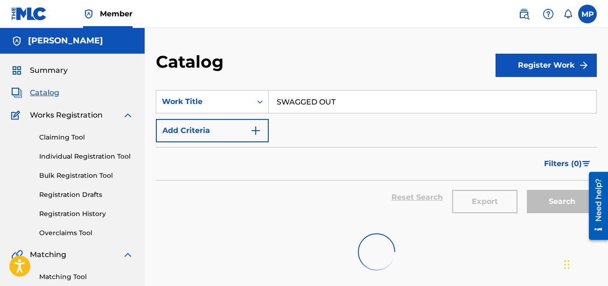
scroll to position [38, 0]
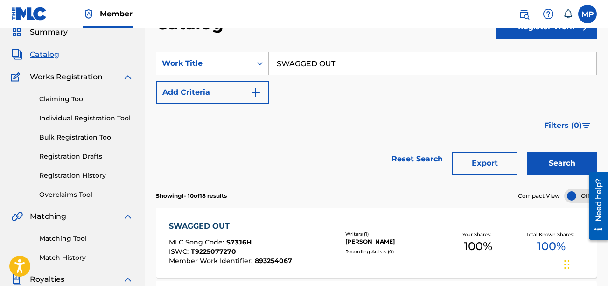
click at [319, 60] on input "SWAGGED OUT" at bounding box center [432, 63] width 327 height 22
paste input "TWO BY TWO"
type input "TWO BY TWO"
click at [527, 152] on button "Search" at bounding box center [562, 163] width 70 height 23
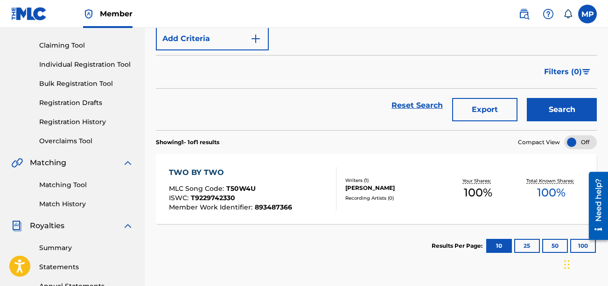
scroll to position [120, 0]
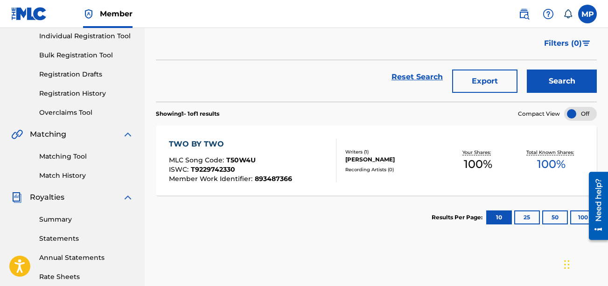
click at [284, 153] on div "TWO BY TWO MLC Song Code : T50W4U ISWC : T9229742330 Member Work Identifier : 8…" at bounding box center [230, 161] width 123 height 44
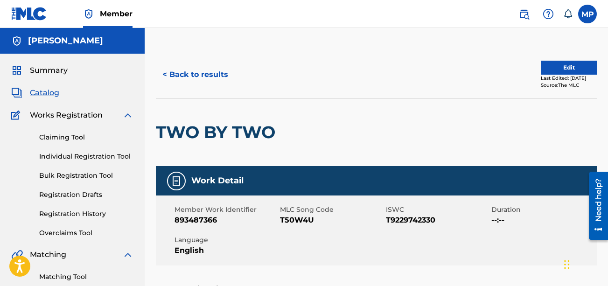
click at [301, 220] on span "T50W4U" at bounding box center [331, 220] width 103 height 11
click at [220, 72] on button "< Back to results" at bounding box center [195, 74] width 79 height 23
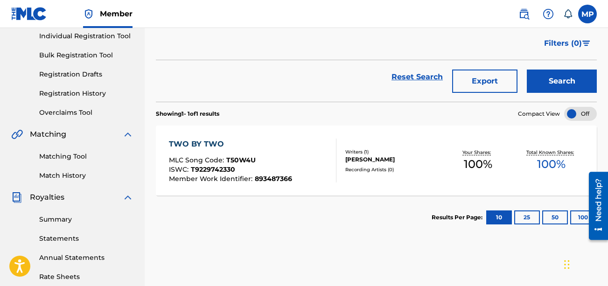
scroll to position [68, 0]
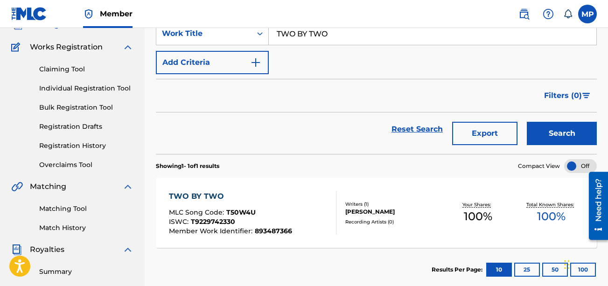
click at [341, 37] on input "TWO BY TWO" at bounding box center [432, 33] width 327 height 22
paste input "PUFF PUFF PASS"
type input "PUFF PUFF PASS"
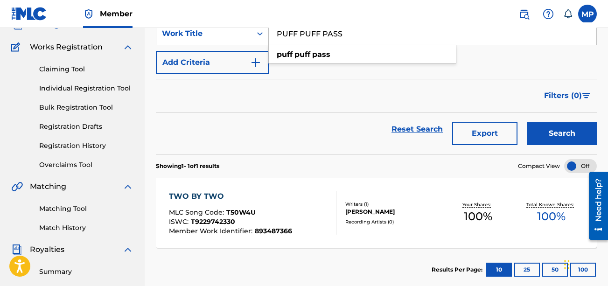
click at [527, 122] on button "Search" at bounding box center [562, 133] width 70 height 23
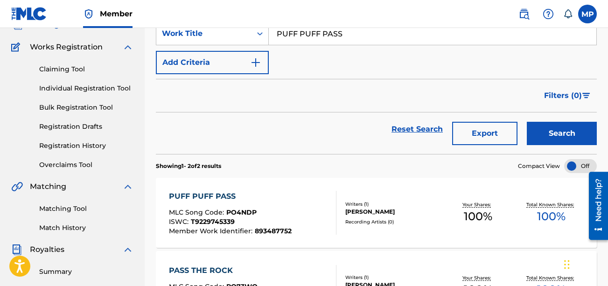
click at [271, 222] on div "ISWC : T9229745339" at bounding box center [230, 222] width 123 height 9
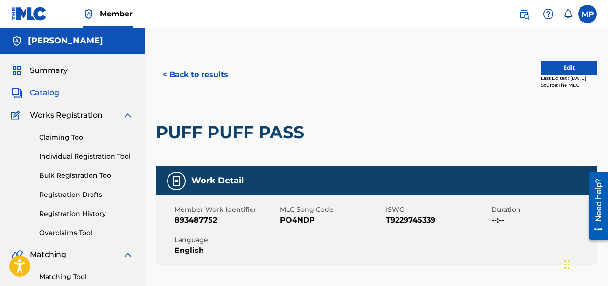
click at [291, 217] on span "PO4NDP" at bounding box center [331, 220] width 103 height 11
click at [224, 67] on button "< Back to results" at bounding box center [195, 74] width 79 height 23
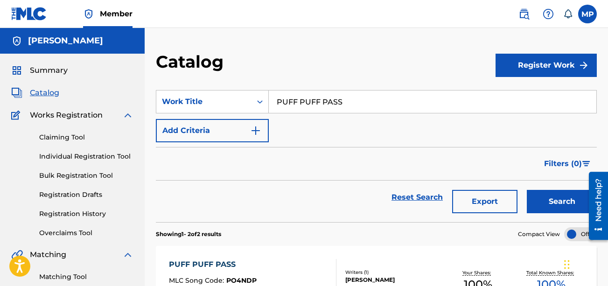
click at [295, 97] on input "PUFF PUFF PASS" at bounding box center [432, 101] width 327 height 22
paste input "MURDER THEME"
type input "MURDER THEME"
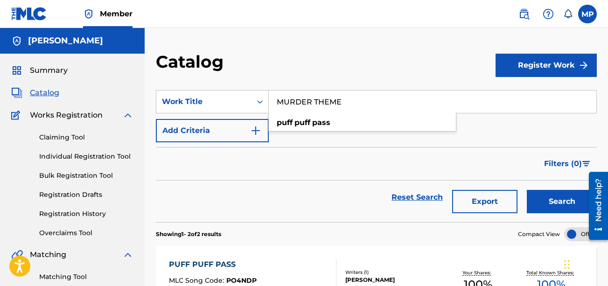
click at [527, 190] on button "Search" at bounding box center [562, 201] width 70 height 23
click at [250, 252] on div "MURDER THEME MLC Song Code : MN9YIM ISWC : T9229740276 Member Work Identifier :…" at bounding box center [376, 281] width 441 height 70
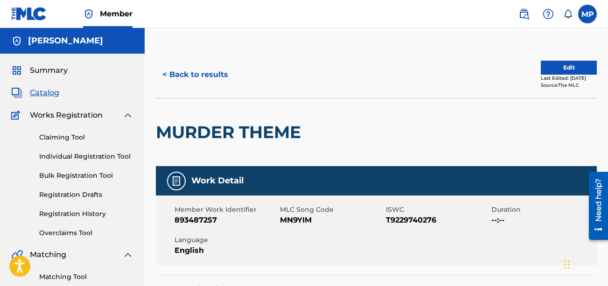
click at [314, 223] on span "MN9YIM" at bounding box center [331, 220] width 103 height 11
click at [310, 221] on span "MN9YIM" at bounding box center [331, 220] width 103 height 11
click at [307, 220] on span "MN9YIM" at bounding box center [331, 220] width 103 height 11
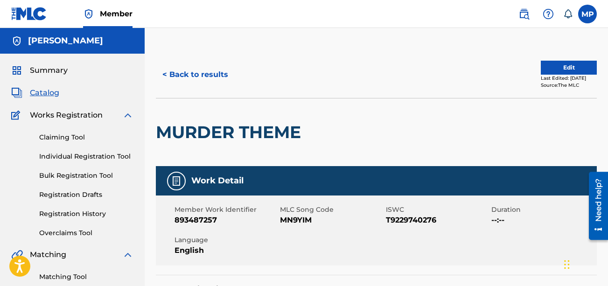
click at [307, 220] on span "MN9YIM" at bounding box center [331, 220] width 103 height 11
click at [222, 80] on button "< Back to results" at bounding box center [195, 74] width 79 height 23
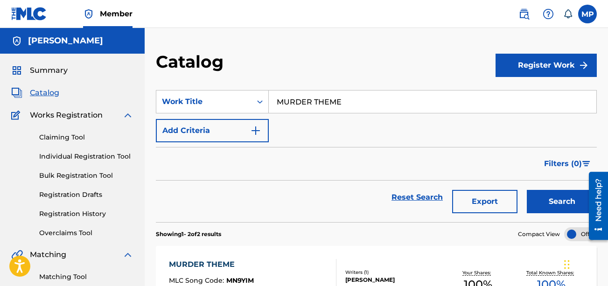
click at [307, 97] on input "MURDER THEME" at bounding box center [432, 101] width 327 height 22
click at [527, 190] on button "Search" at bounding box center [562, 201] width 70 height 23
click at [307, 97] on input "MURDER THEME" at bounding box center [432, 101] width 327 height 22
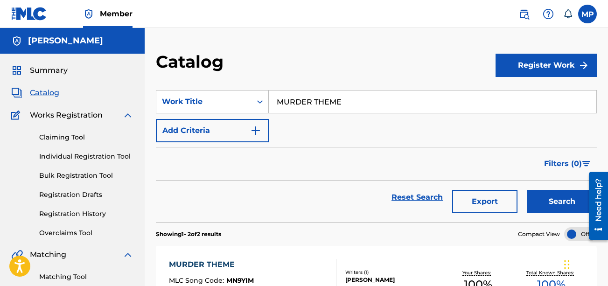
click at [307, 97] on input "MURDER THEME" at bounding box center [432, 101] width 327 height 22
paste input "IDDLE FINGER"
type input "[MEDICAL_DATA]"
click at [527, 190] on button "Search" at bounding box center [562, 201] width 70 height 23
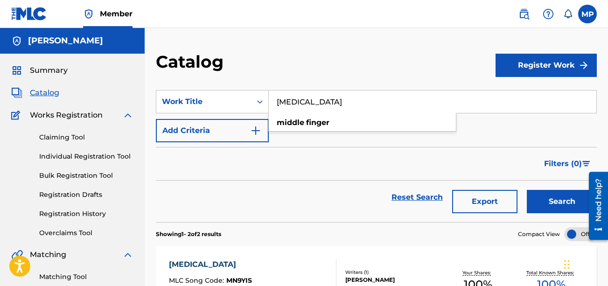
click at [291, 252] on div "[MEDICAL_DATA] MLC Song Code : MN9YIS ISWC : T9229747573 Member Work Identifier…" at bounding box center [376, 281] width 441 height 70
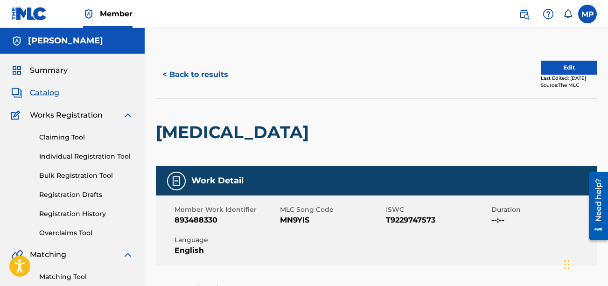
click at [298, 218] on span "MN9YIS" at bounding box center [331, 220] width 103 height 11
